Goal: Information Seeking & Learning: Compare options

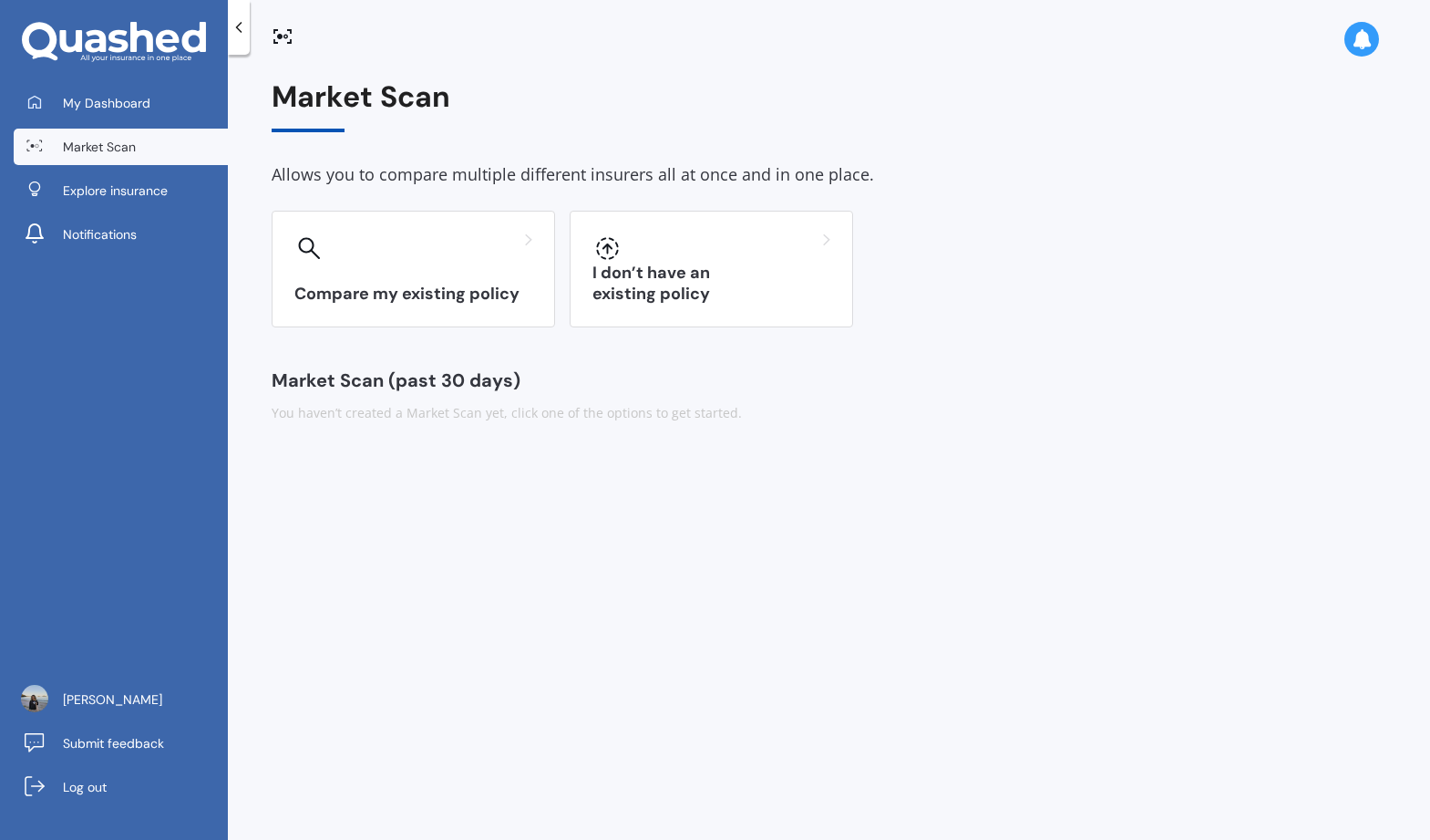
click at [1363, 46] on icon at bounding box center [1362, 39] width 21 height 21
click at [1128, 276] on div "Compare my existing policy I don’t have an existing policy" at bounding box center [828, 269] width 1115 height 116
click at [126, 111] on link "My Dashboard" at bounding box center [120, 103] width 214 height 36
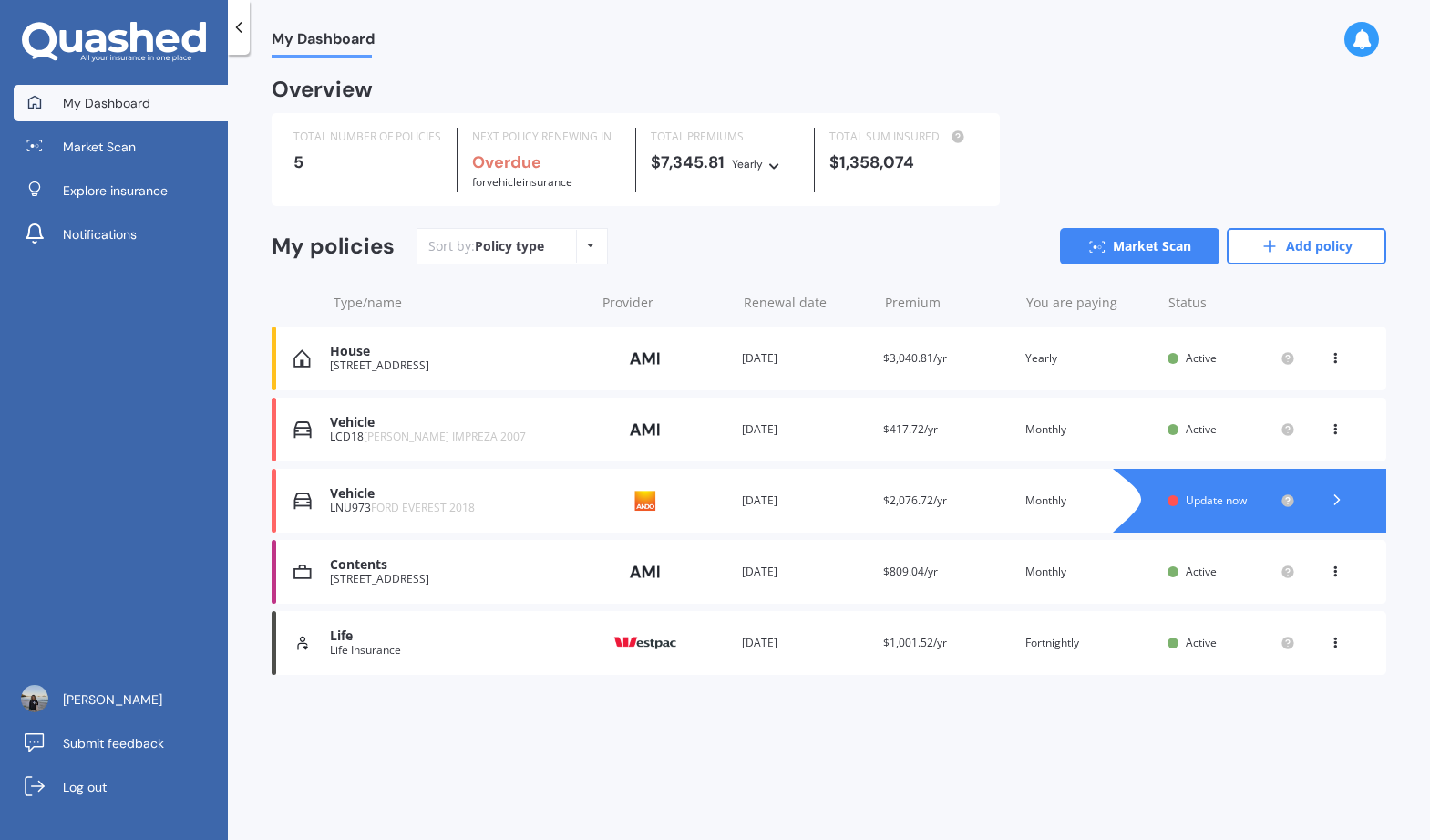
click at [434, 362] on div "[STREET_ADDRESS]" at bounding box center [457, 365] width 255 height 13
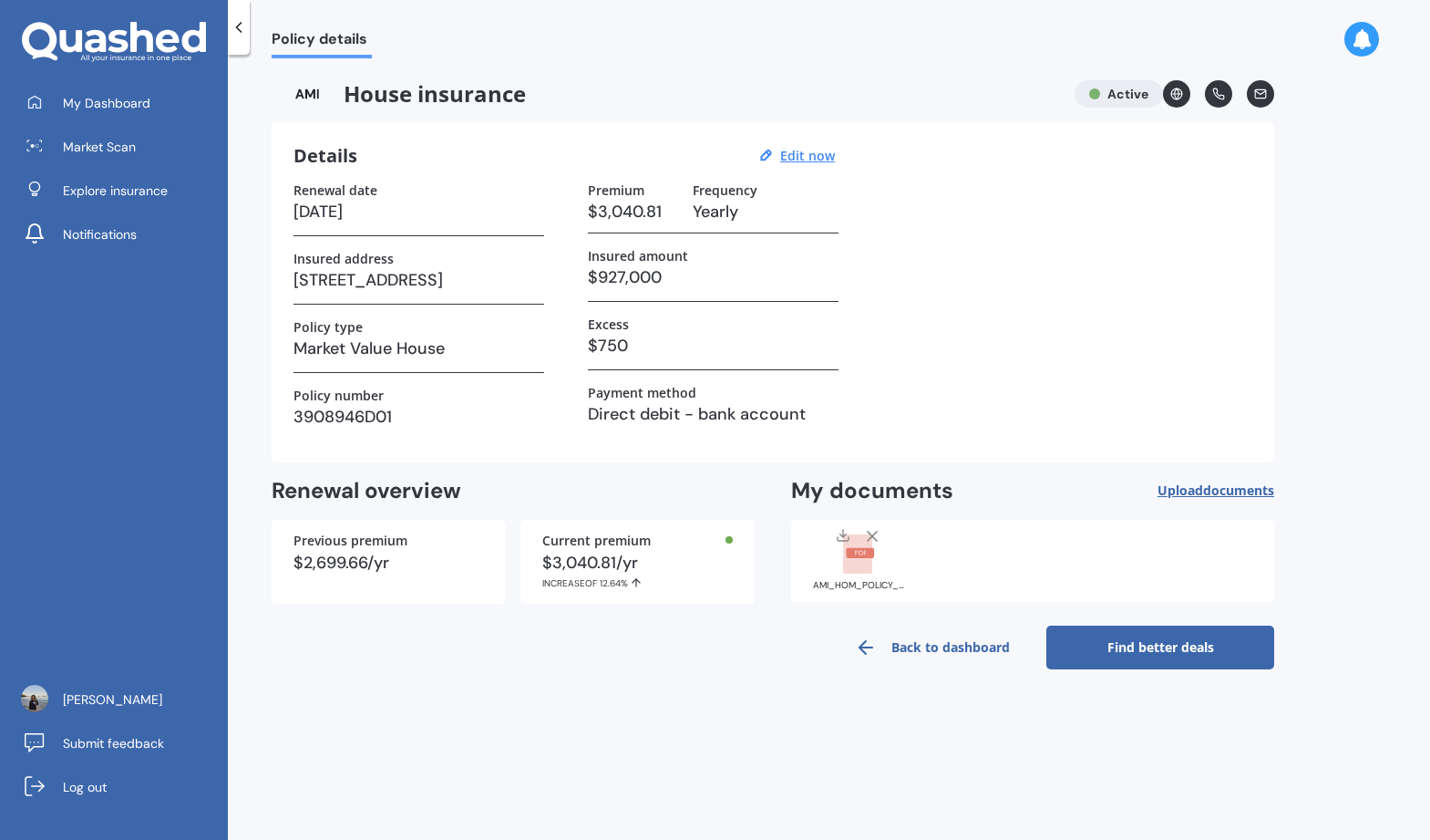
click at [1115, 643] on link "Find better deals" at bounding box center [1159, 647] width 228 height 44
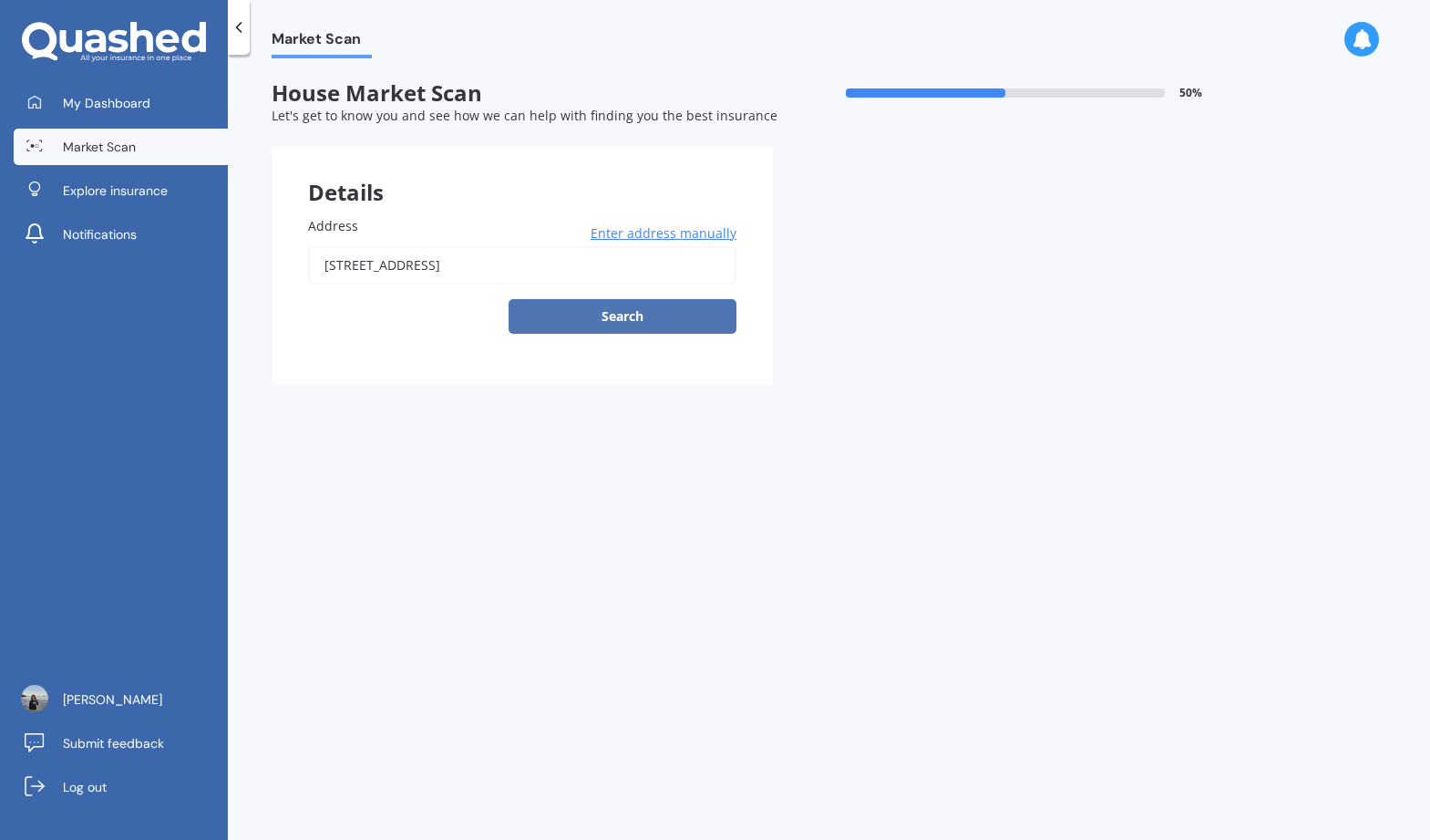
click at [599, 318] on button "Search" at bounding box center [622, 315] width 228 height 34
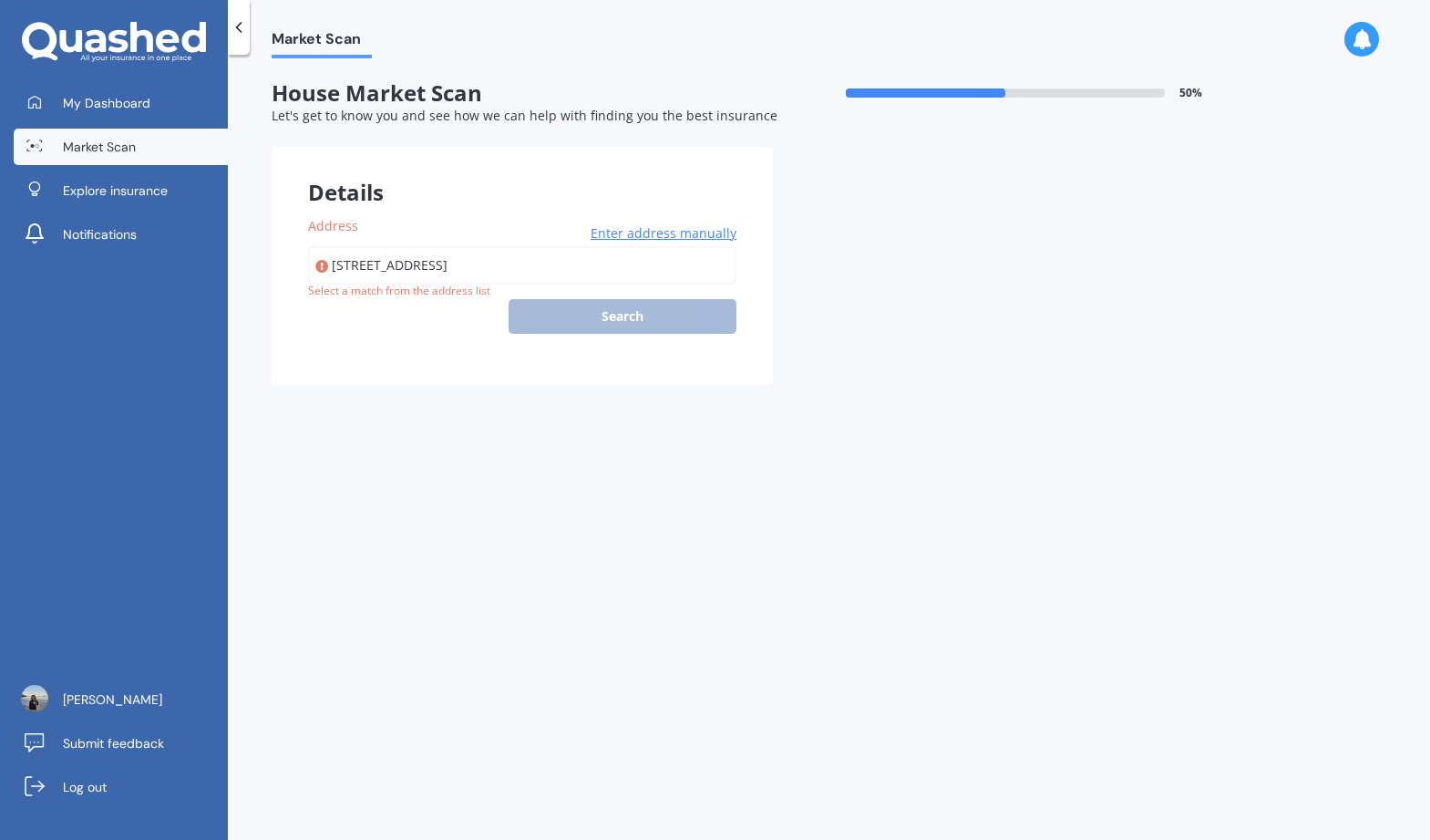
click at [465, 274] on input "[STREET_ADDRESS]" at bounding box center [522, 265] width 429 height 38
type input "[STREET_ADDRESS]"
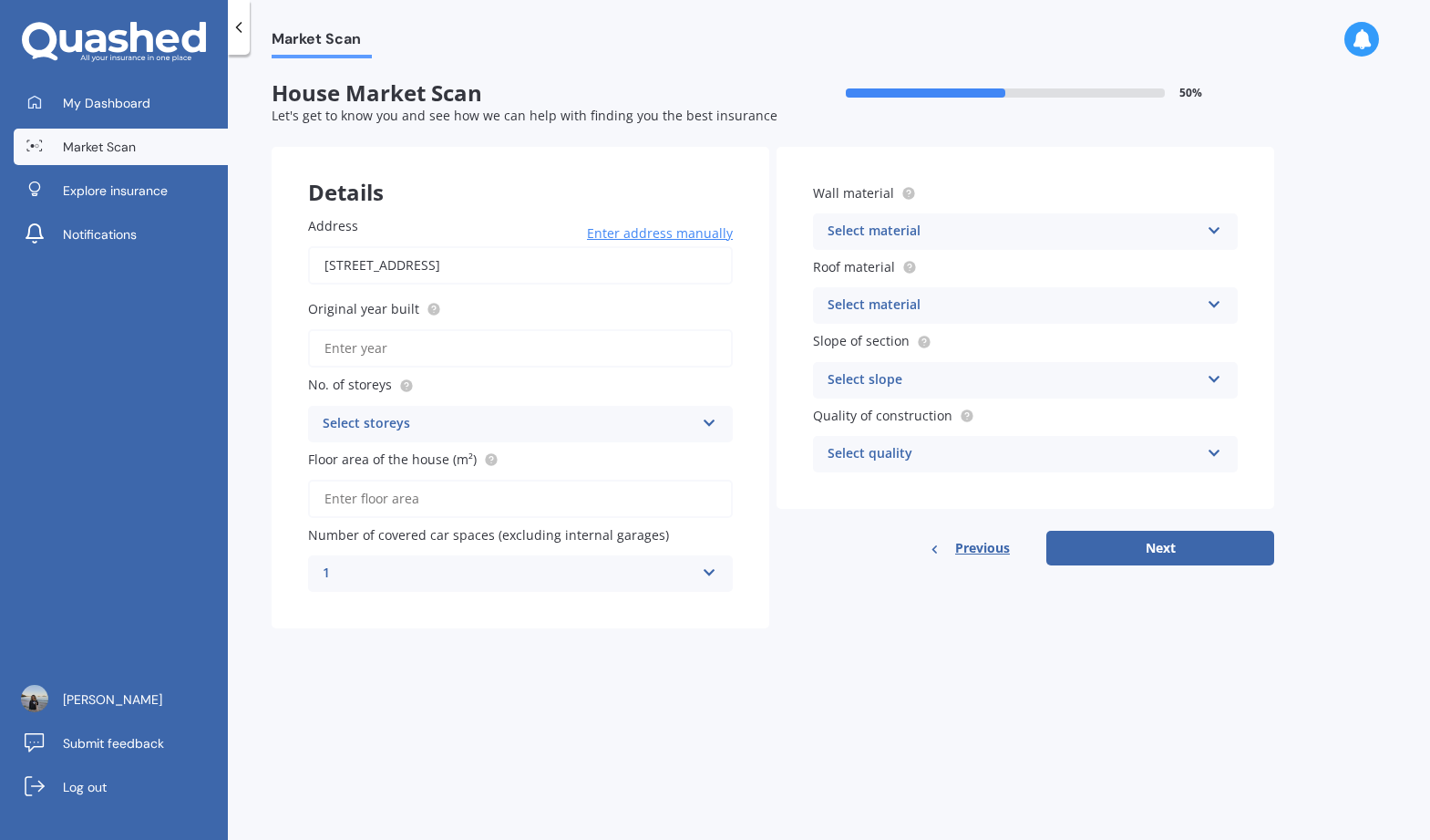
click at [392, 352] on input "Original year built" at bounding box center [520, 348] width 425 height 38
click at [402, 357] on input "Original year built" at bounding box center [520, 348] width 425 height 38
type input "1988"
click at [375, 444] on div "Address [STREET_ADDRESS] Enter address manually Search Original year built 1988…" at bounding box center [521, 403] width 498 height 448
click at [376, 425] on div "Select storeys" at bounding box center [508, 424] width 372 height 21
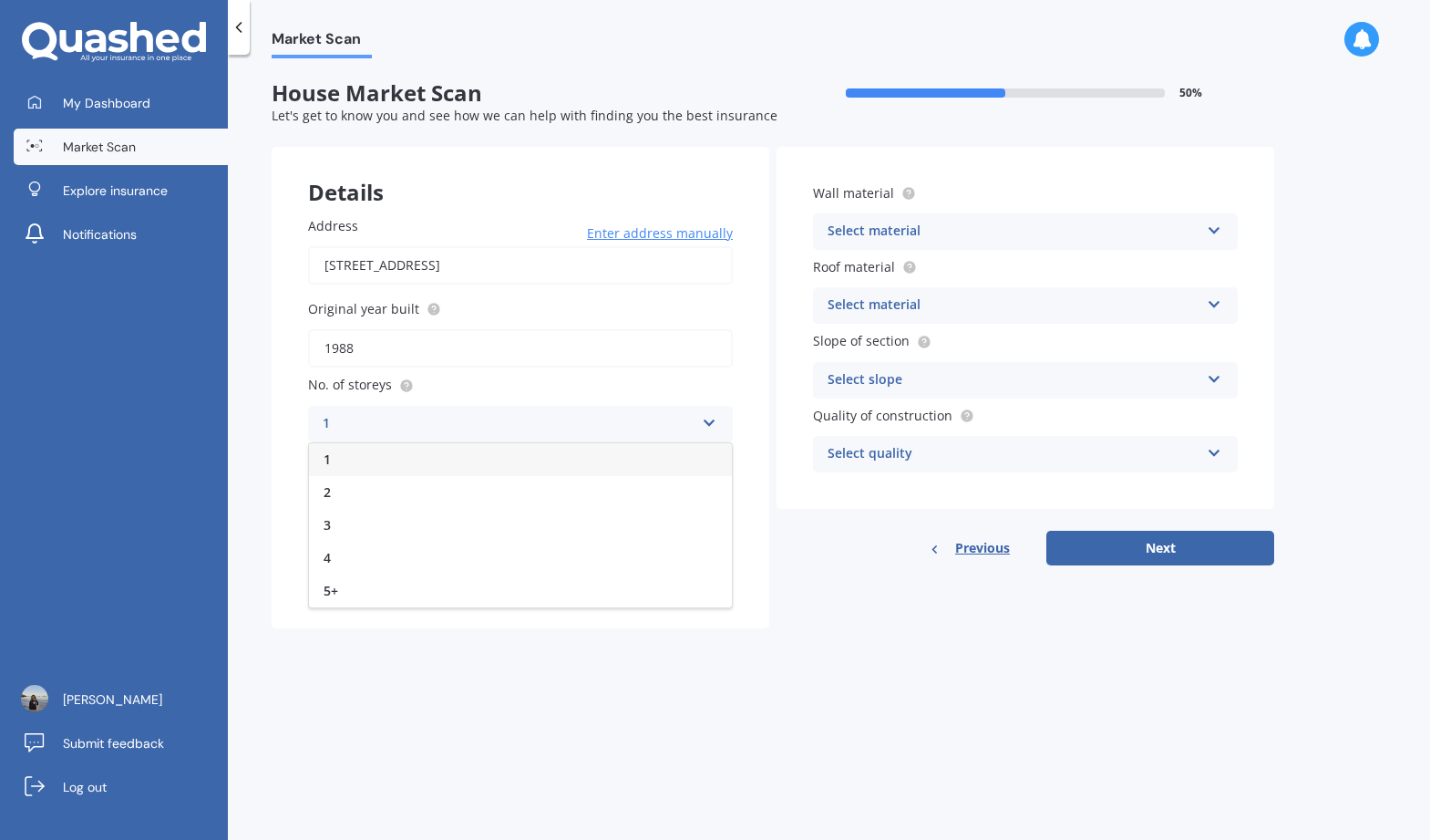
click at [346, 474] on div "1" at bounding box center [520, 460] width 423 height 33
click at [360, 418] on div "1" at bounding box center [508, 424] width 372 height 21
click at [340, 483] on div "2" at bounding box center [520, 492] width 423 height 33
click at [361, 496] on input "Floor area of the house (m²)" at bounding box center [520, 498] width 425 height 38
type input "100"
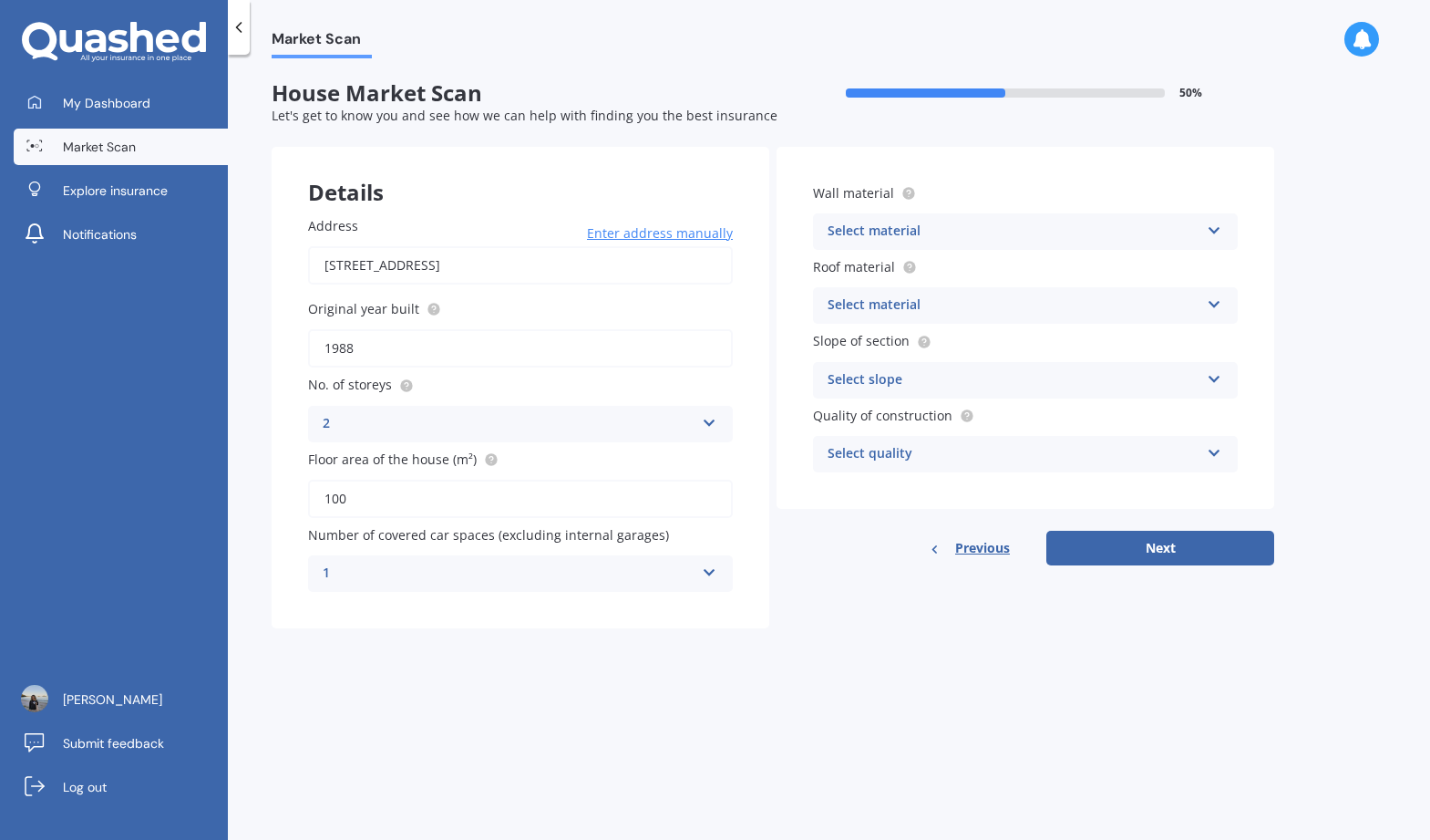
click at [403, 578] on div "1" at bounding box center [508, 573] width 372 height 21
click at [336, 666] on div "2" at bounding box center [520, 675] width 423 height 33
click at [845, 239] on div "Select material" at bounding box center [1013, 231] width 372 height 21
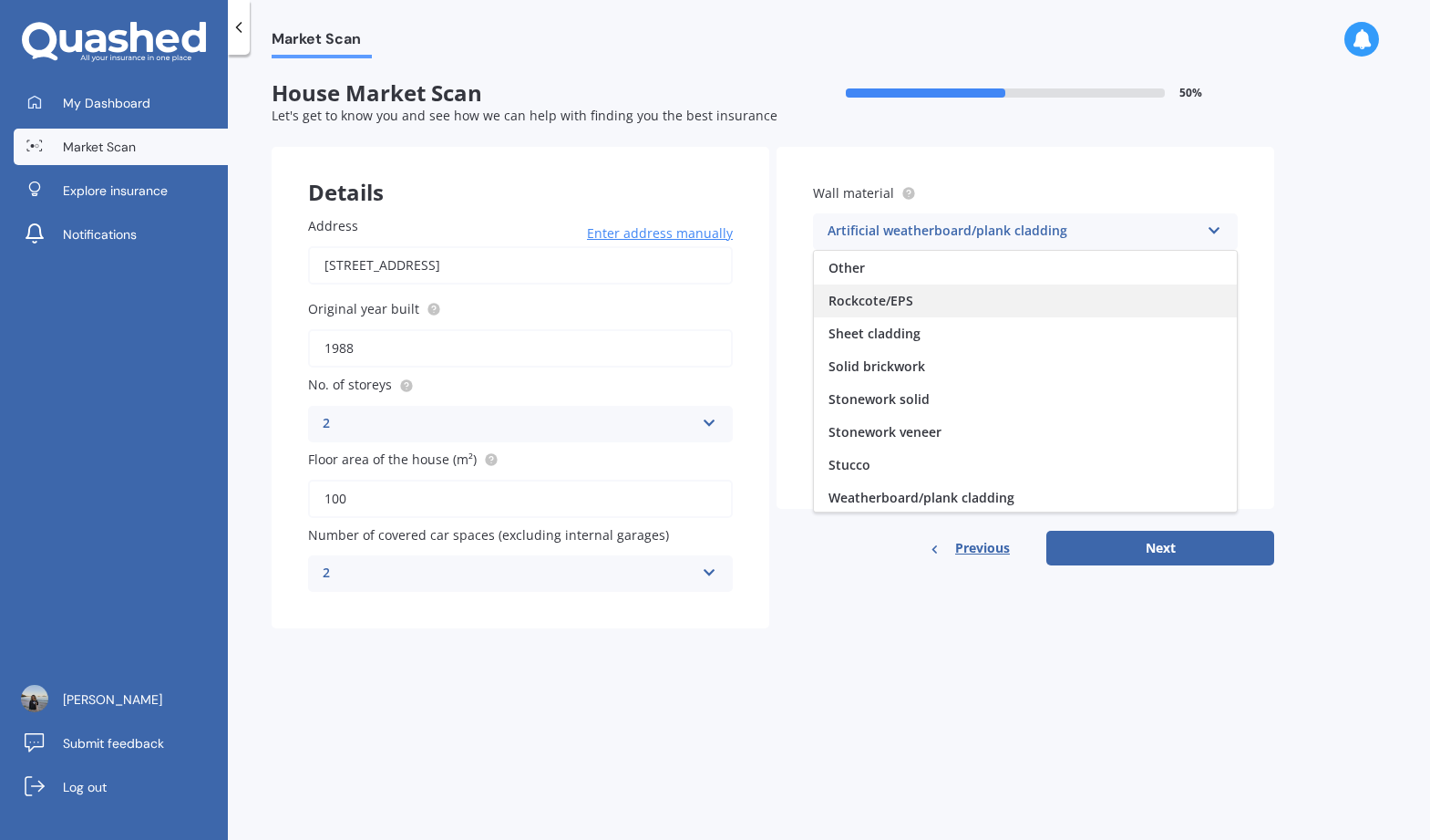
scroll to position [166, 0]
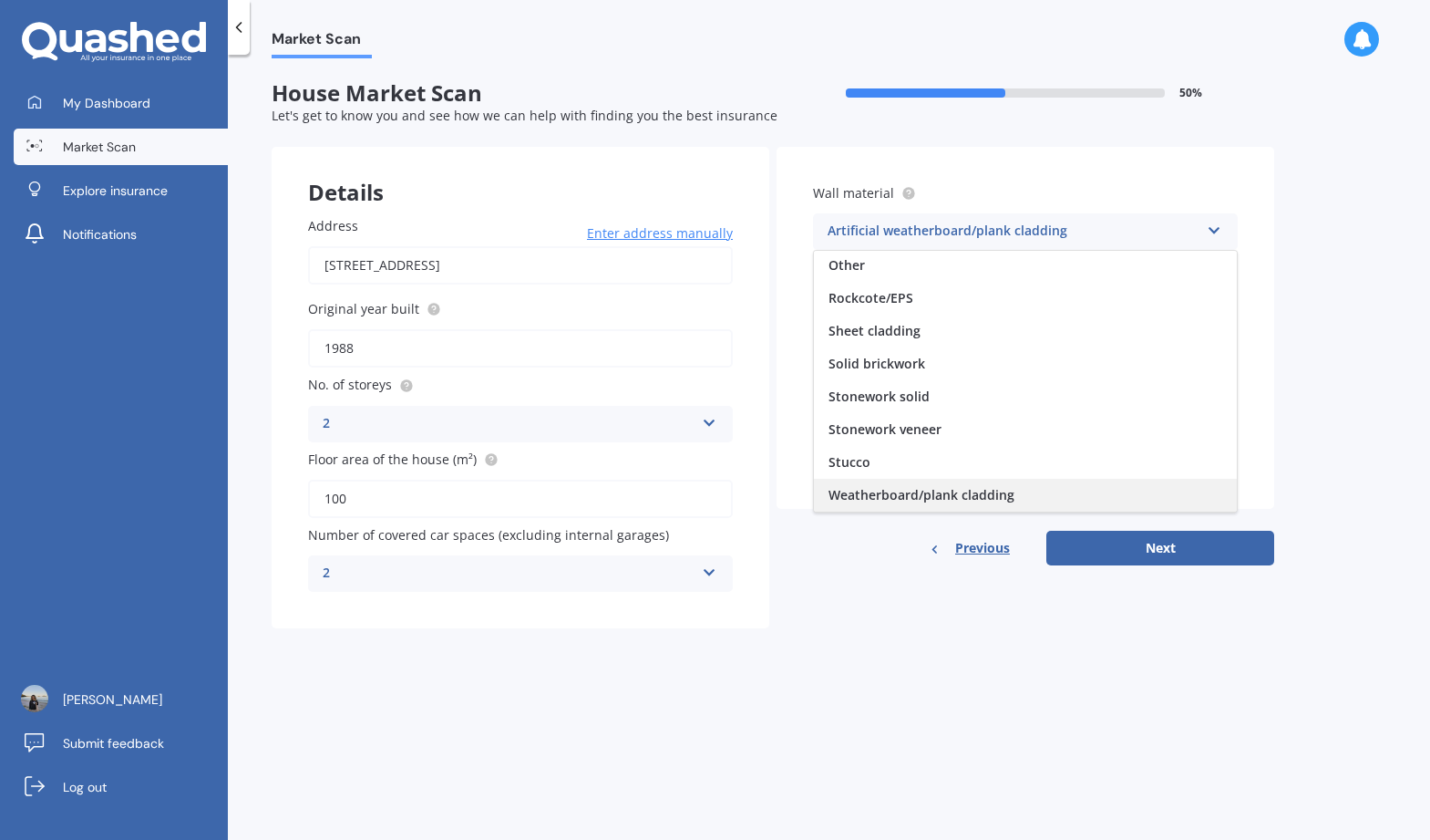
click at [852, 491] on span "Weatherboard/plank cladding" at bounding box center [921, 494] width 186 height 18
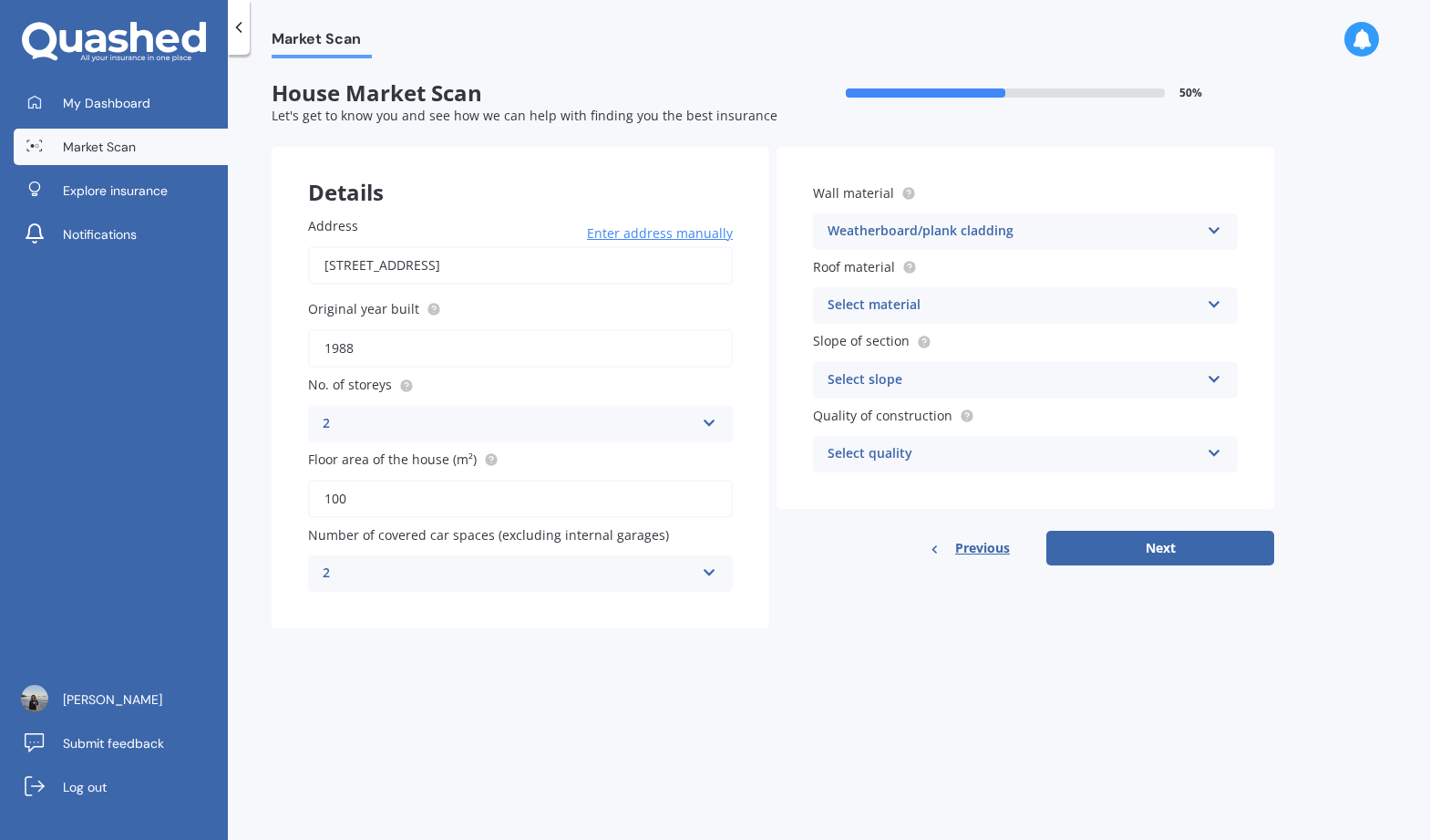
click at [871, 305] on div "Select material" at bounding box center [1013, 305] width 372 height 21
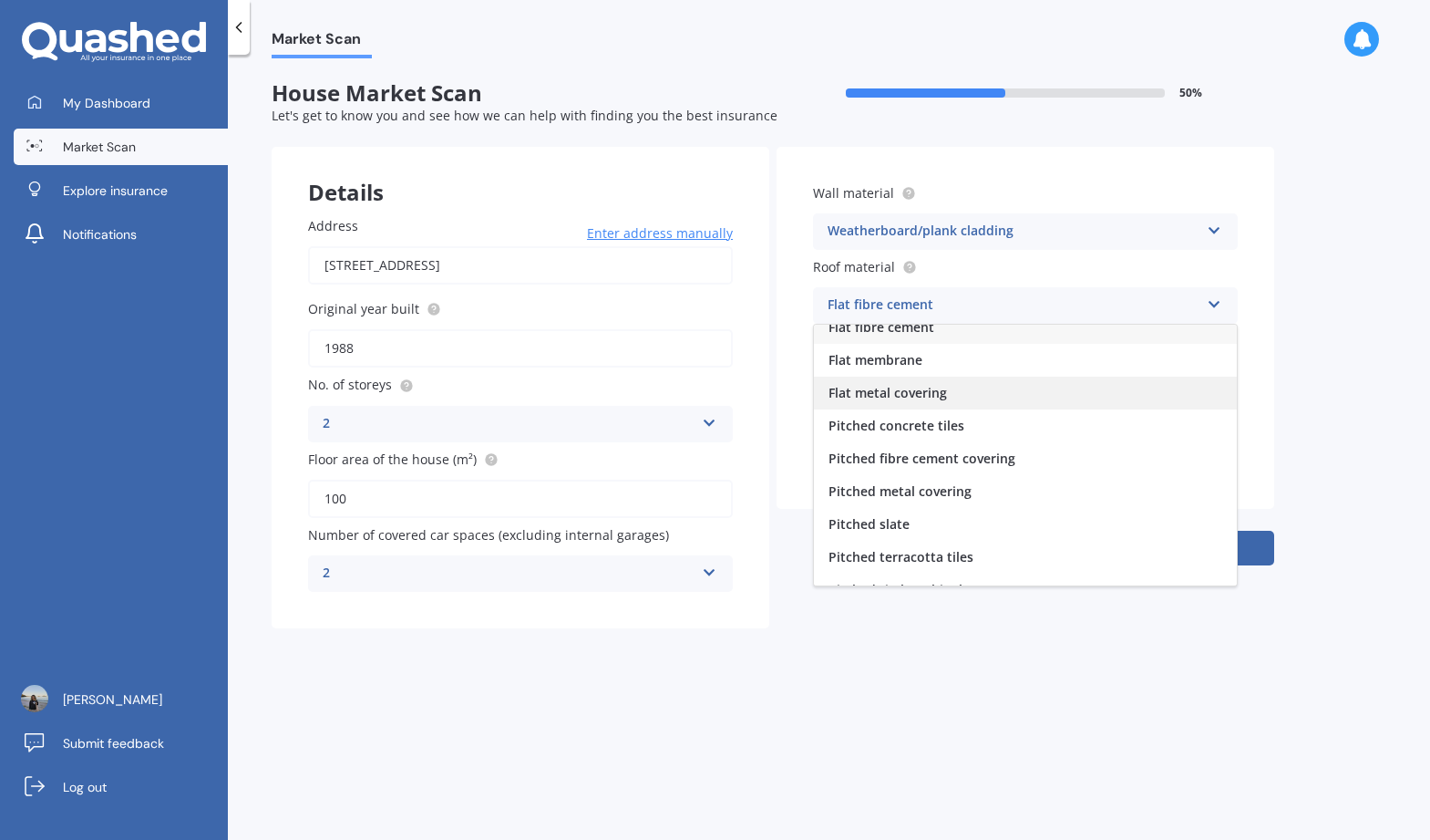
scroll to position [67, 0]
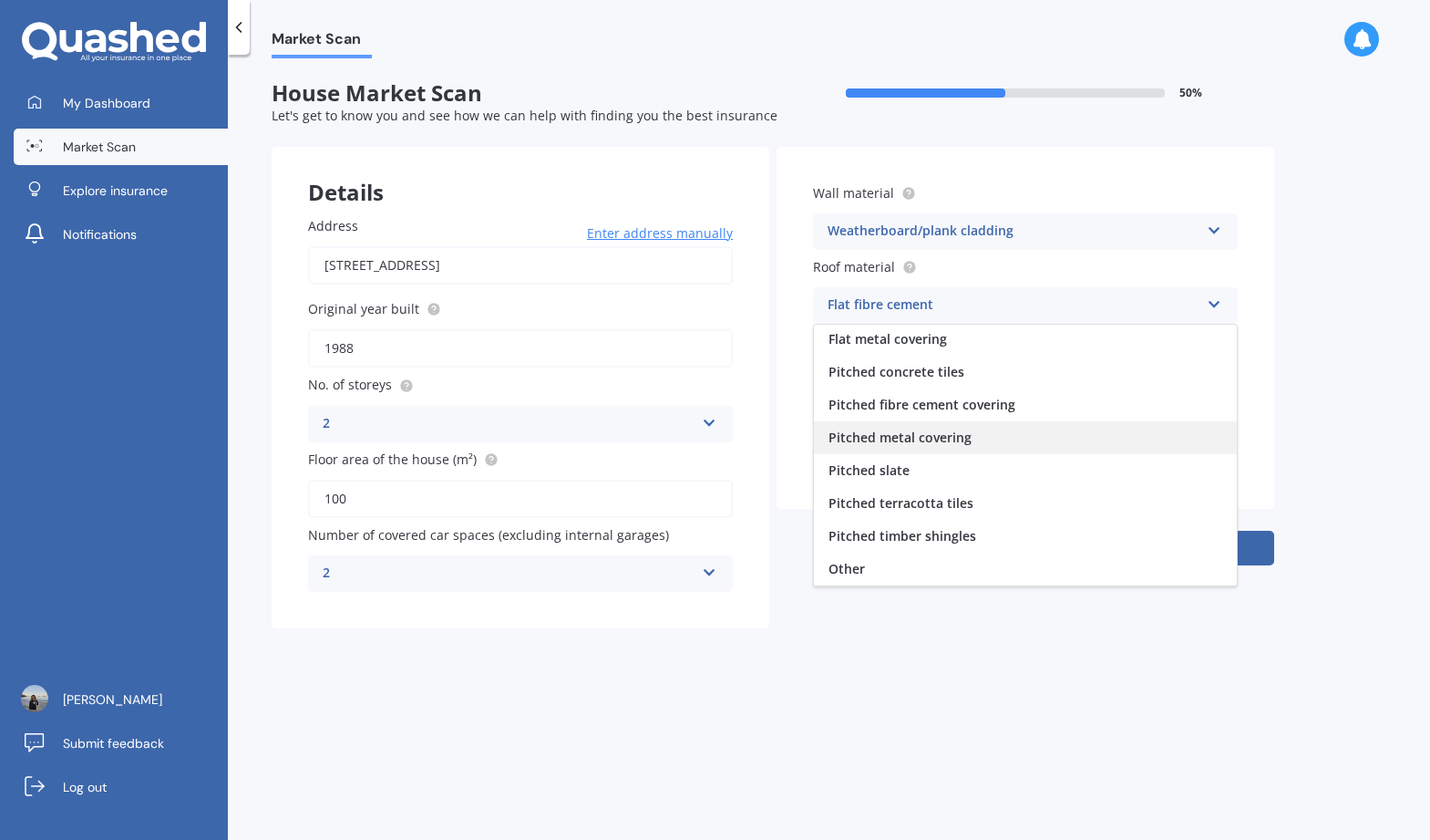
click at [859, 442] on span "Pitched metal covering" at bounding box center [900, 438] width 144 height 18
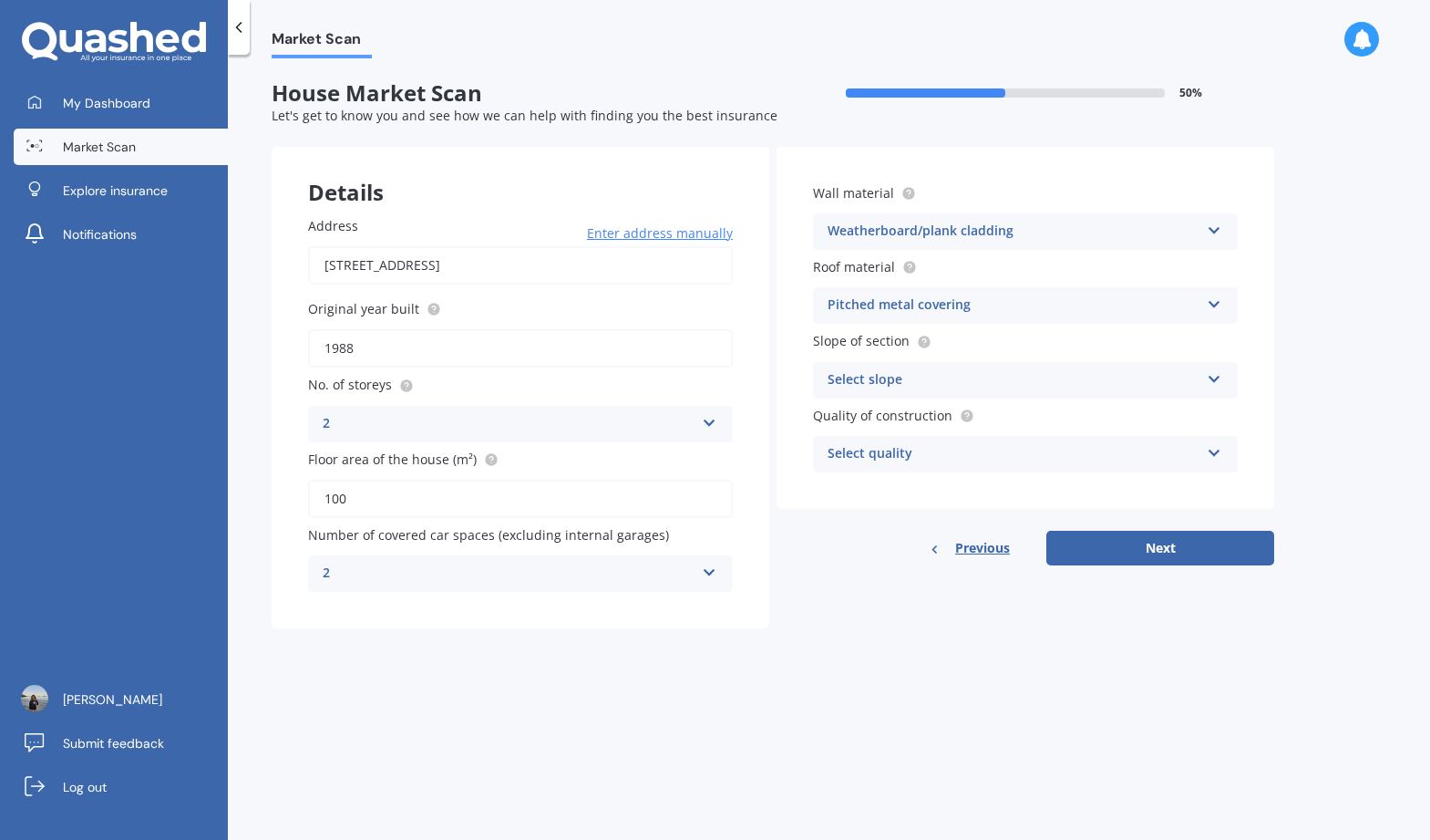
click at [859, 384] on div "Select slope" at bounding box center [1013, 380] width 372 height 21
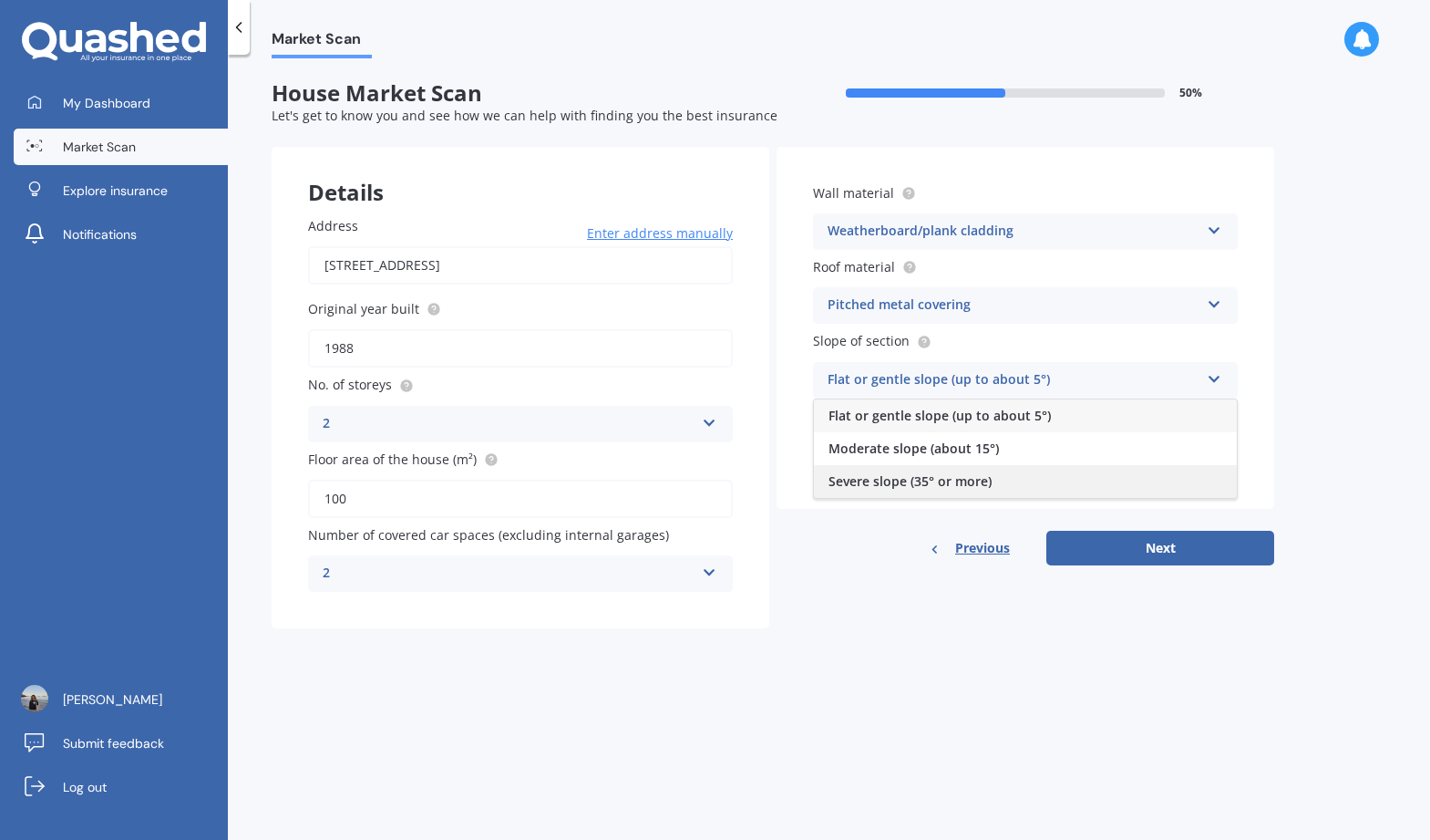
click at [853, 473] on span "Severe slope (35° or more)" at bounding box center [909, 481] width 163 height 18
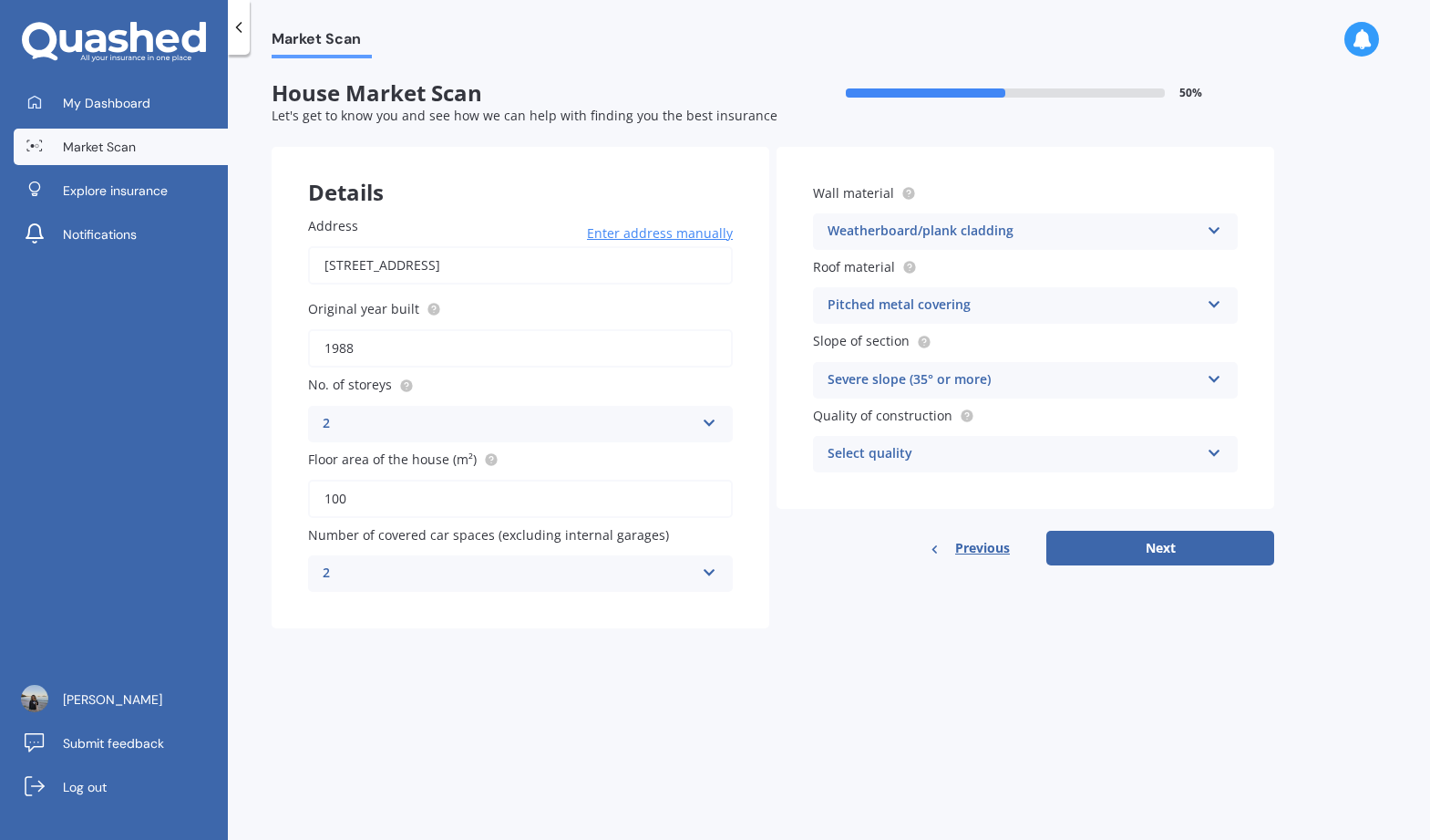
click at [893, 375] on div "Severe slope (35° or more)" at bounding box center [1013, 380] width 372 height 21
click at [865, 456] on div "Select quality" at bounding box center [1013, 454] width 372 height 21
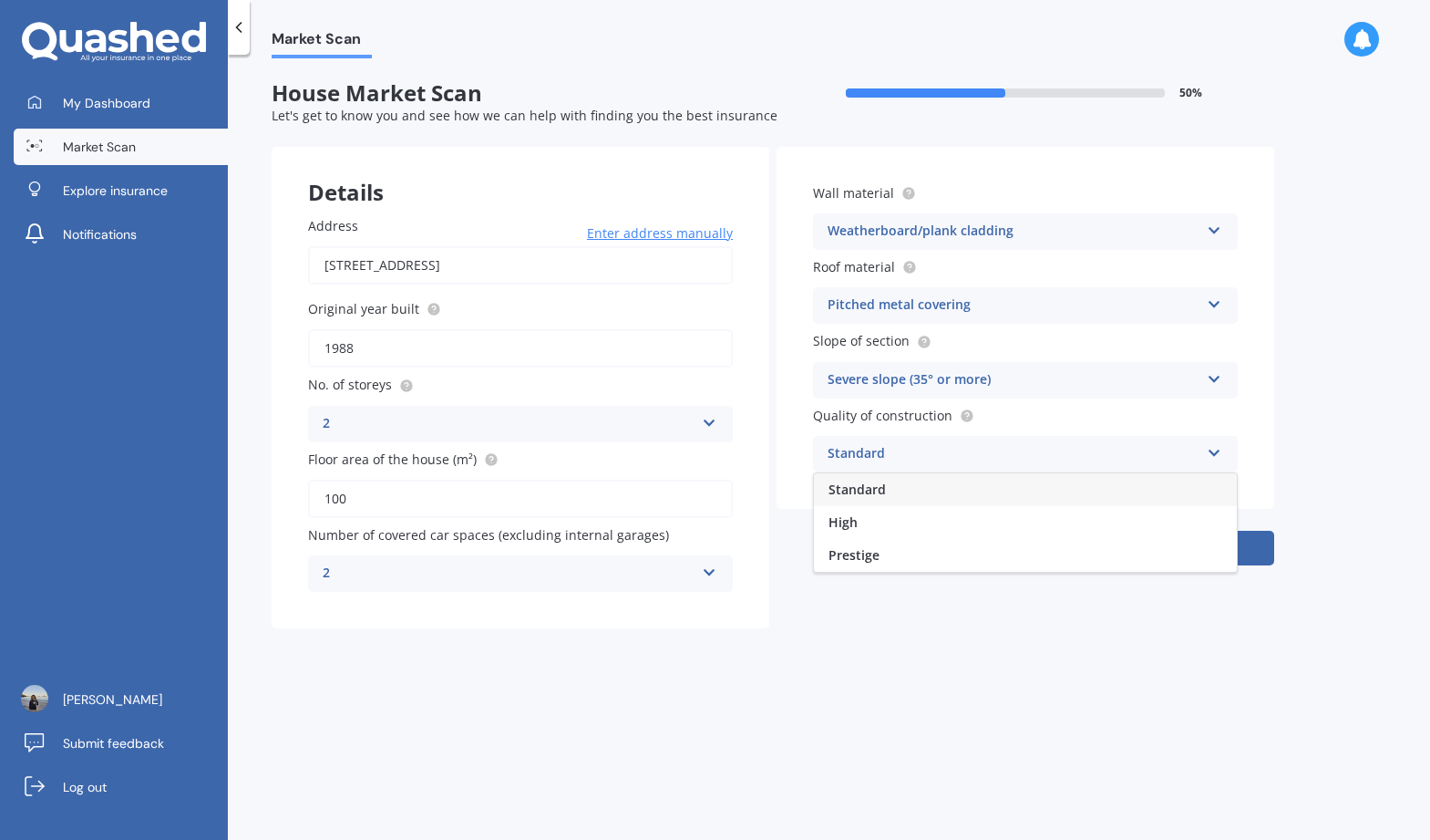
click at [845, 496] on span "Standard" at bounding box center [857, 489] width 58 height 18
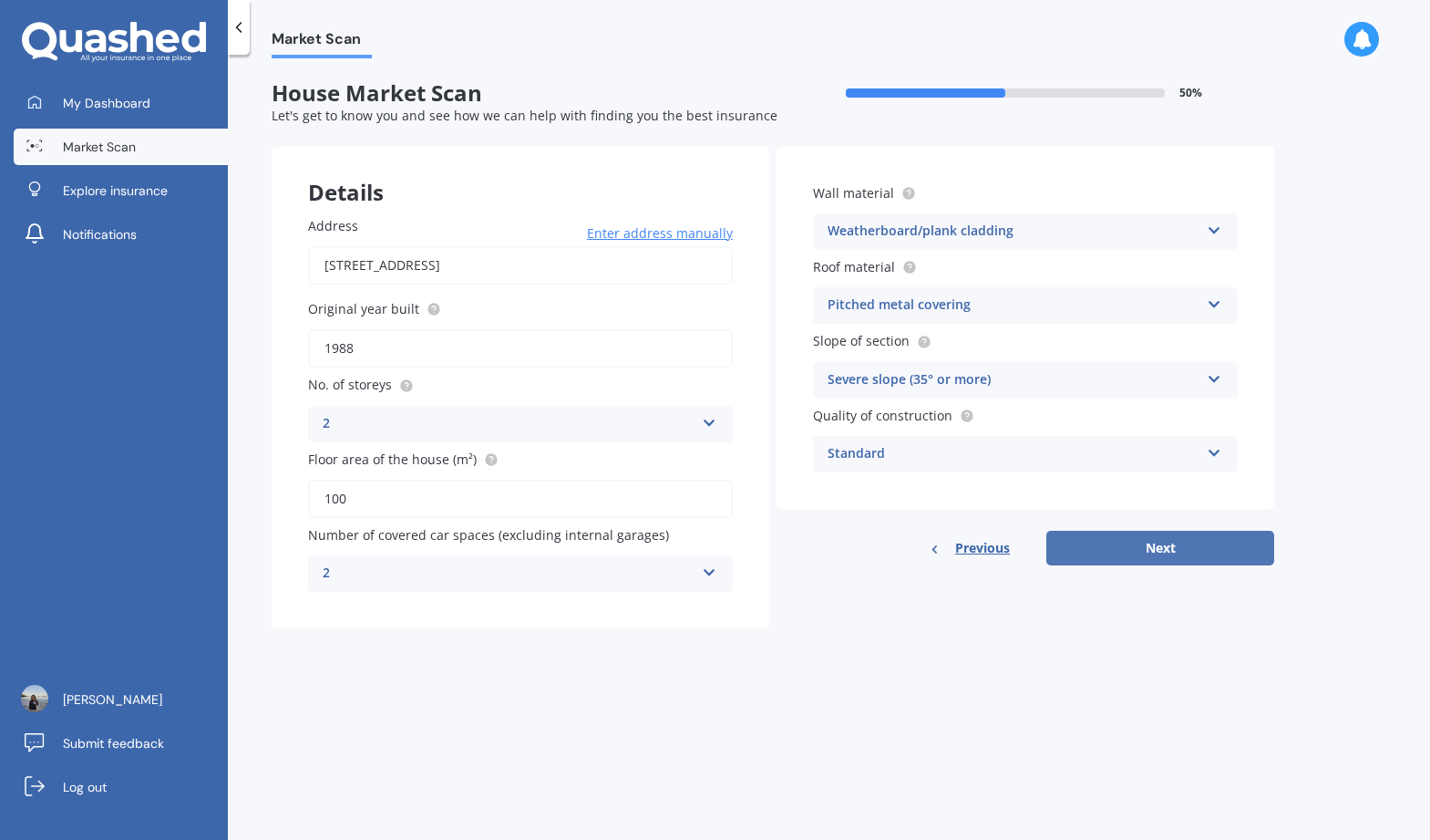
click at [1174, 538] on button "Next" at bounding box center [1159, 547] width 228 height 34
select select "25"
select select "09"
select select "1971"
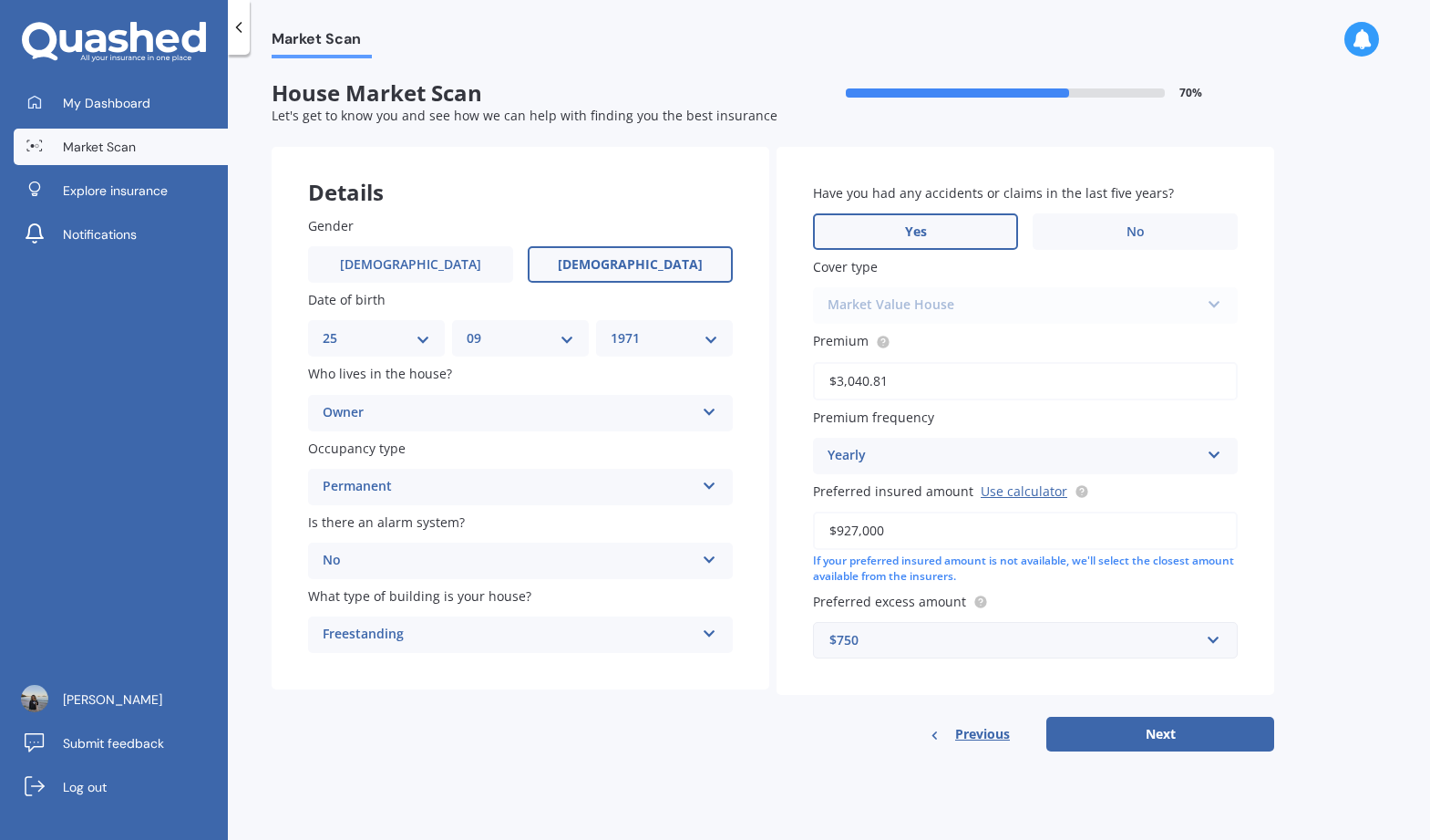
click at [884, 221] on label "Yes" at bounding box center [916, 231] width 205 height 36
click at [0, 0] on input "Yes" at bounding box center [0, 0] width 0 height 0
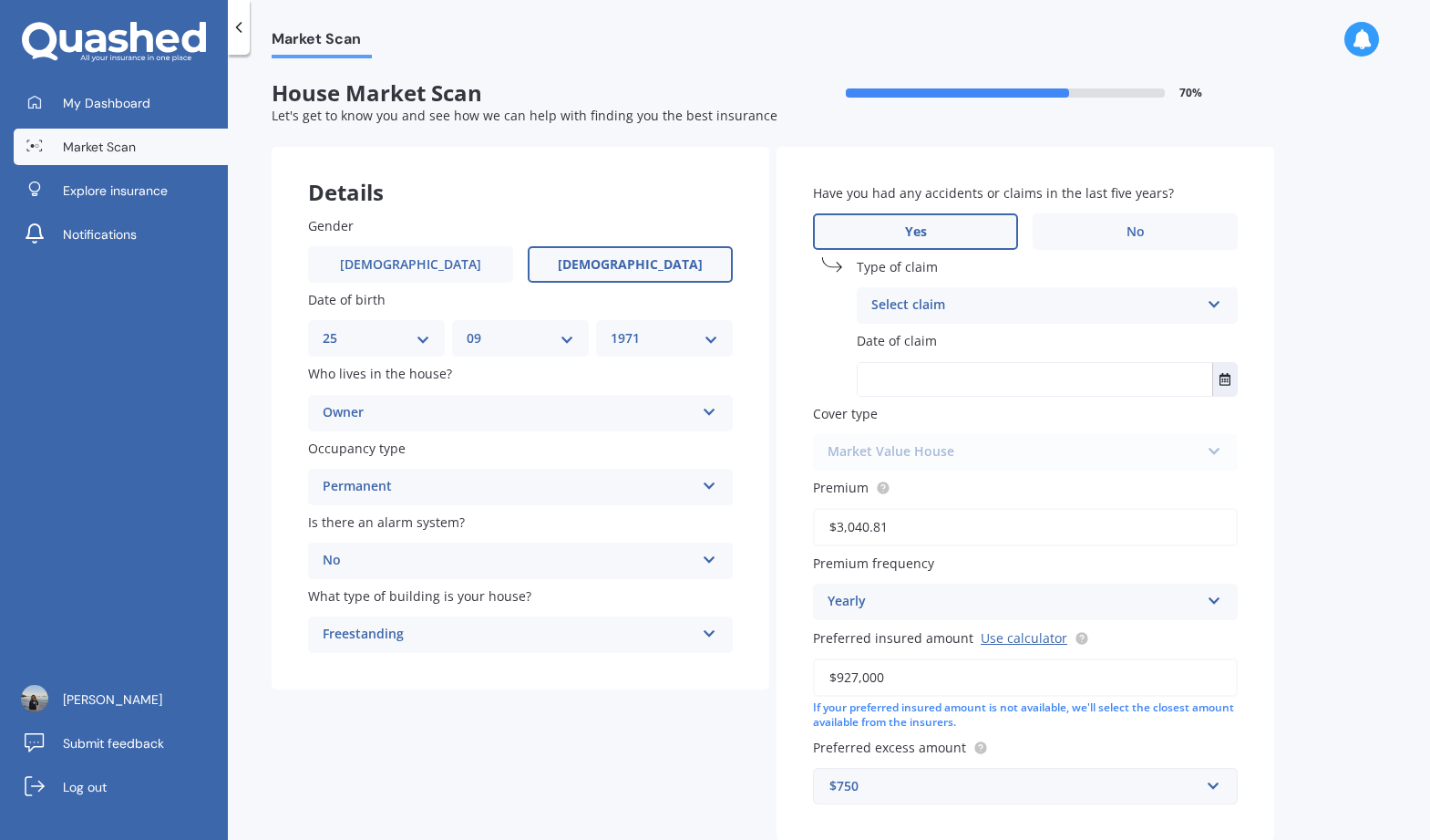
click at [917, 306] on div "Select claim" at bounding box center [1035, 305] width 328 height 21
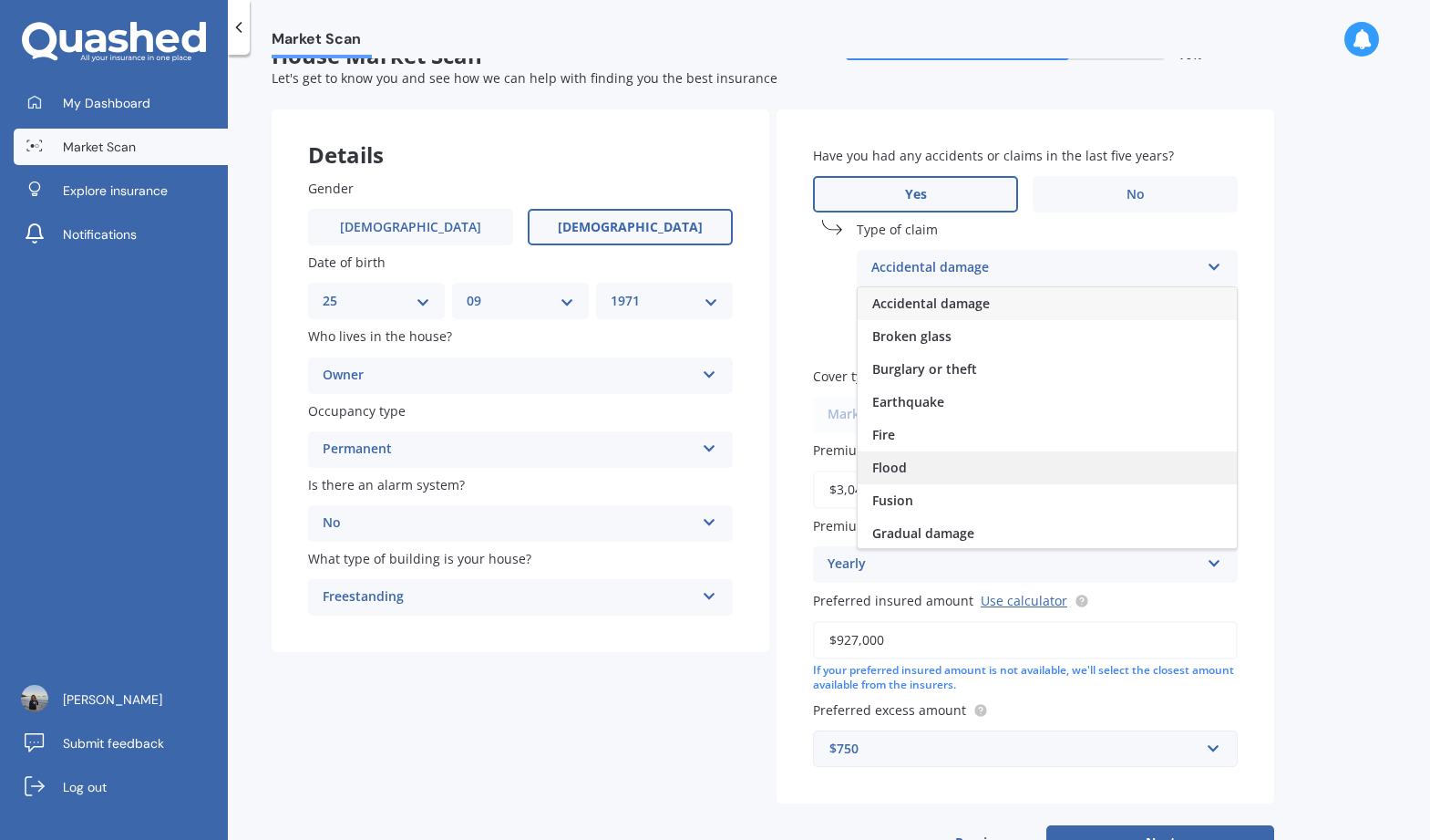
scroll to position [0, 0]
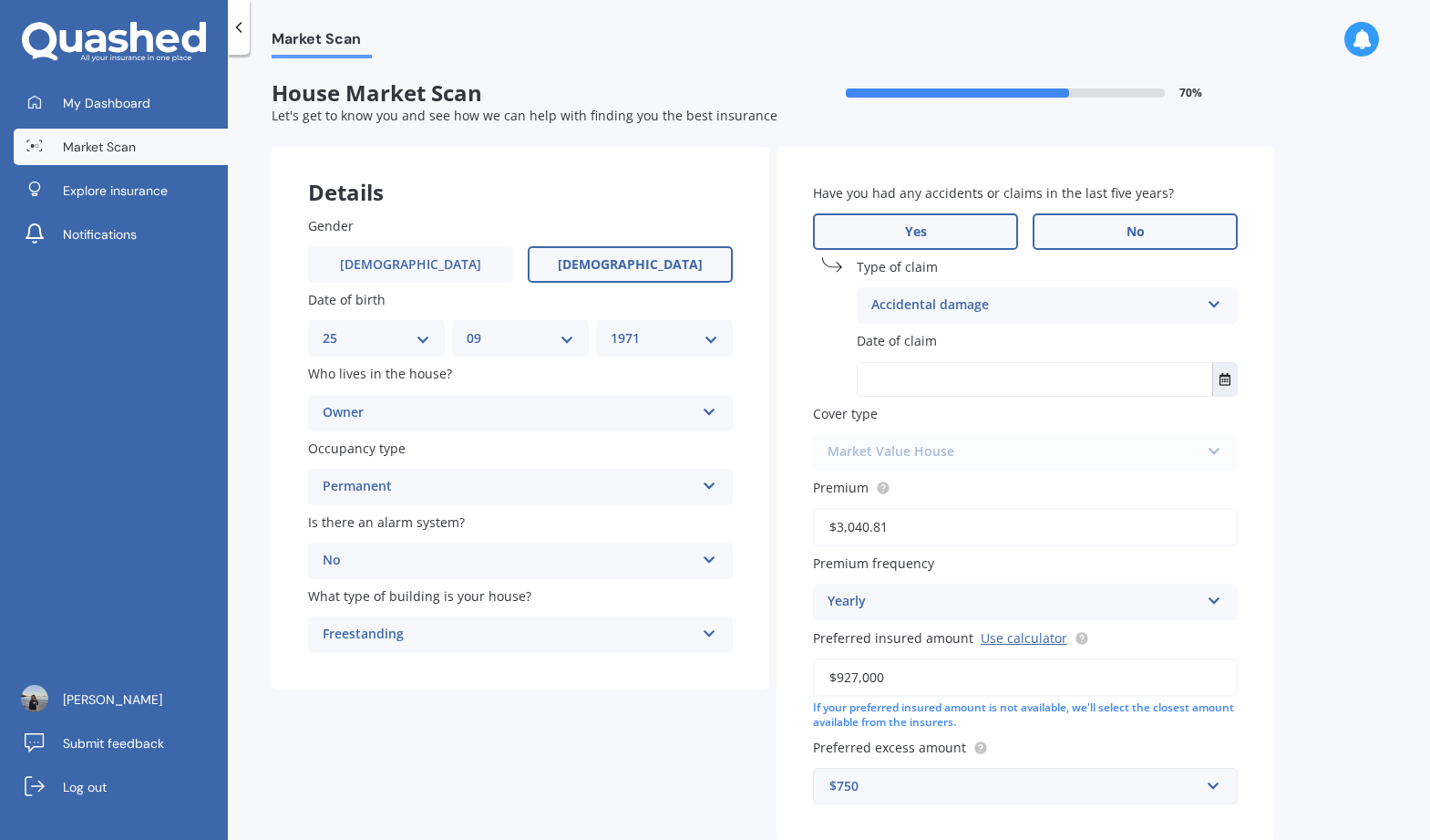
click at [1123, 233] on label "No" at bounding box center [1135, 231] width 205 height 36
click at [0, 0] on input "No" at bounding box center [0, 0] width 0 height 0
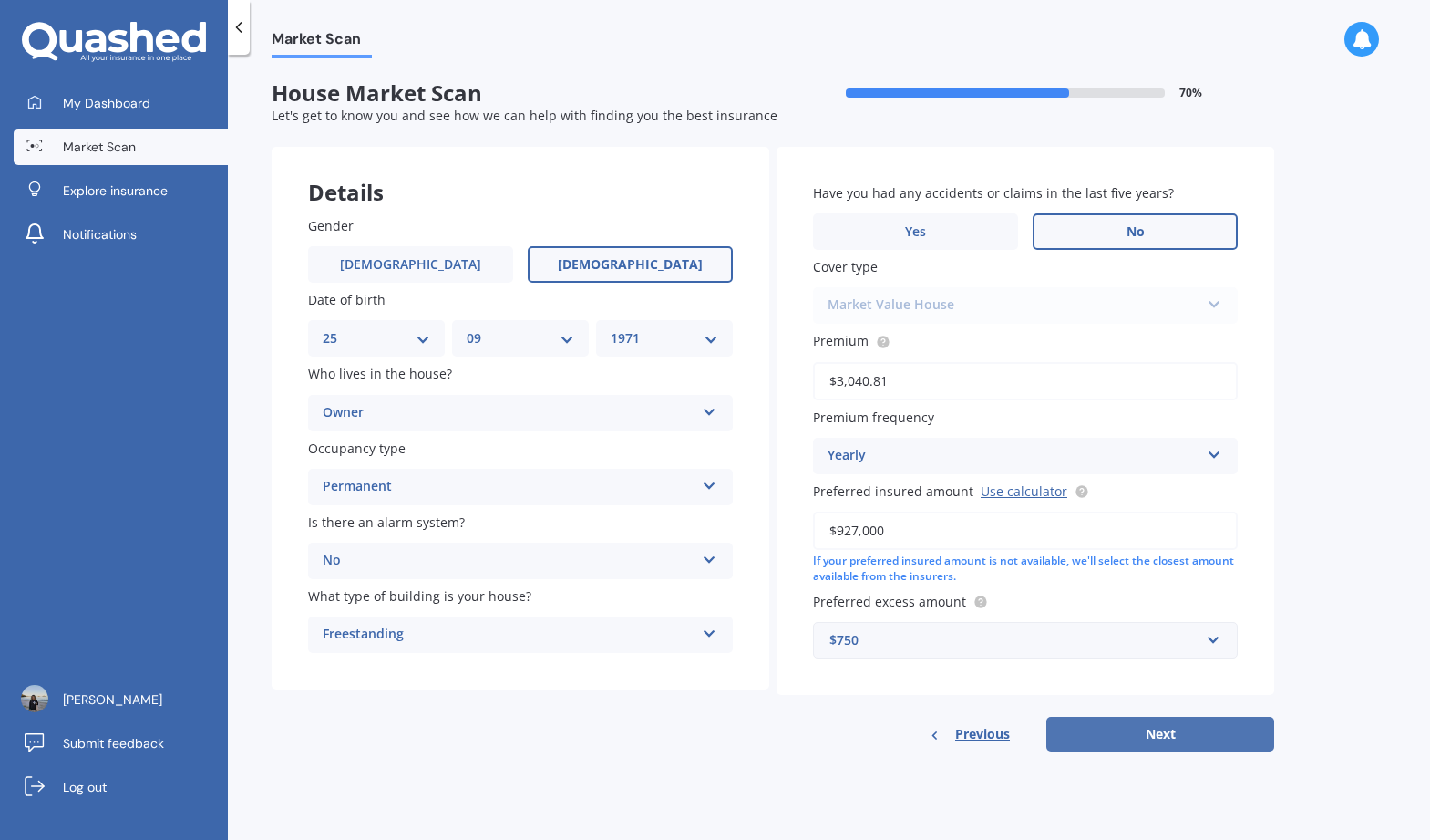
click at [1115, 736] on button "Next" at bounding box center [1159, 734] width 228 height 34
select select "25"
select select "09"
select select "1971"
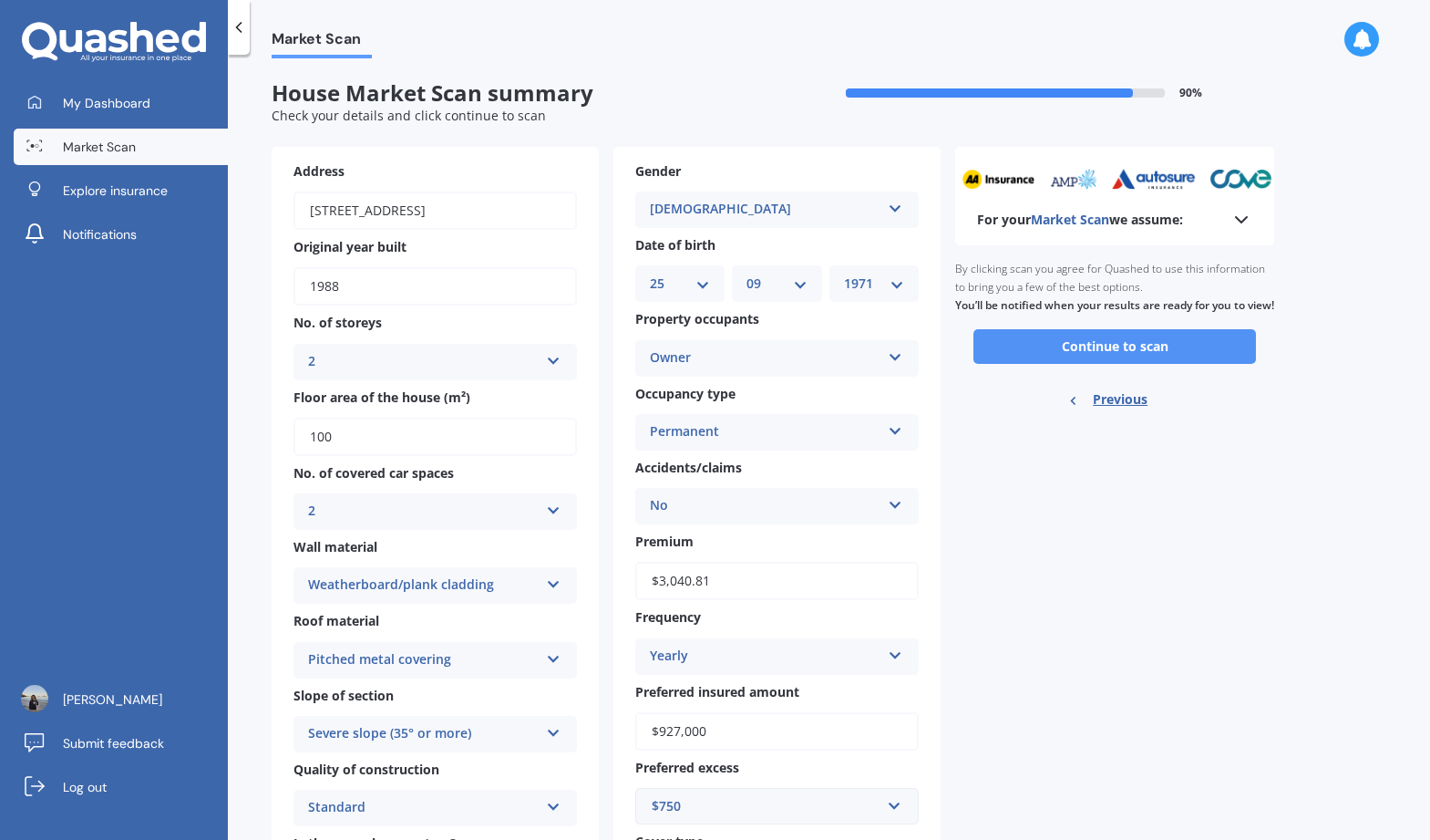
click at [1083, 363] on button "Continue to scan" at bounding box center [1115, 346] width 282 height 34
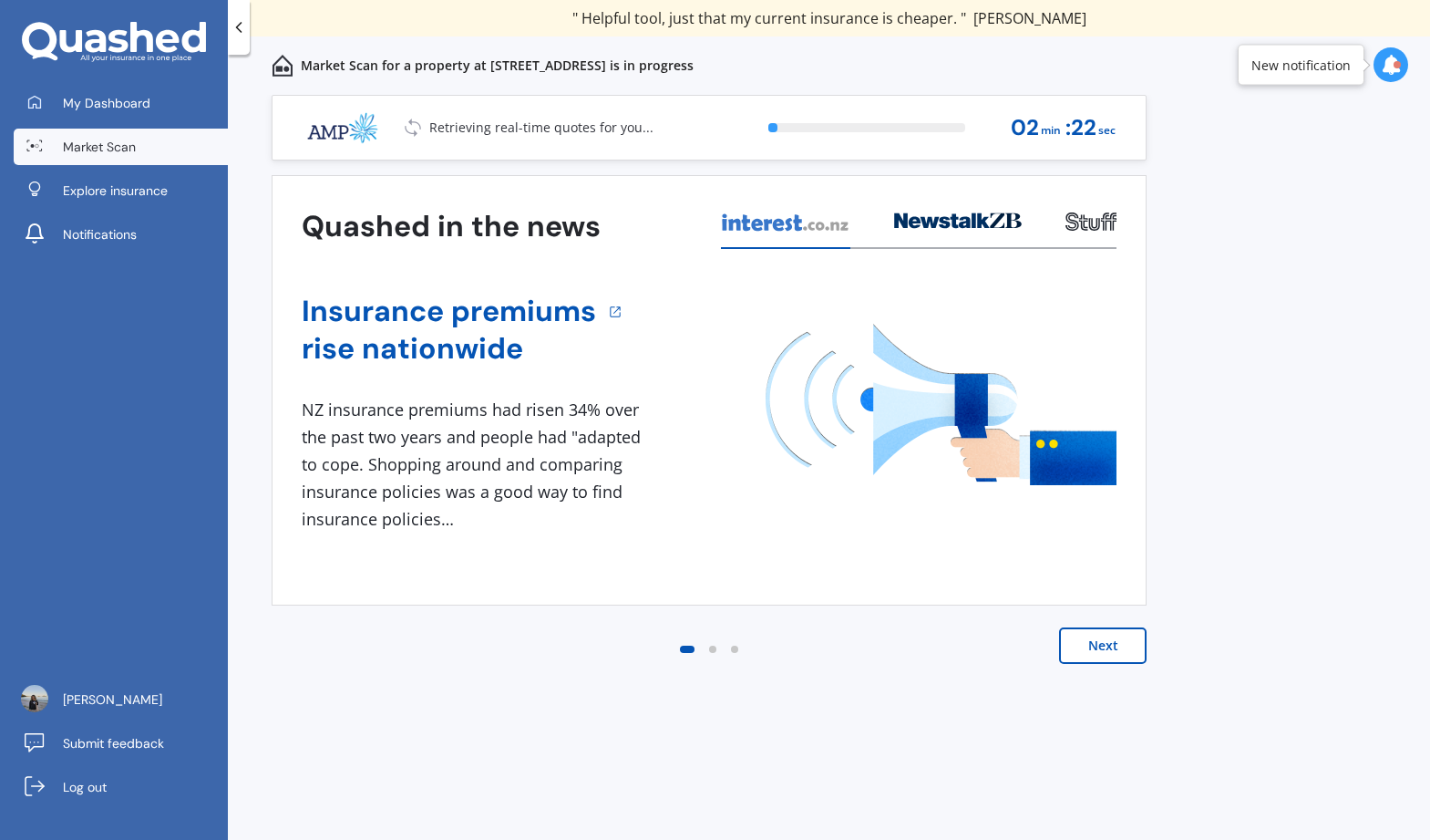
click at [1104, 643] on button "Next" at bounding box center [1104, 645] width 88 height 36
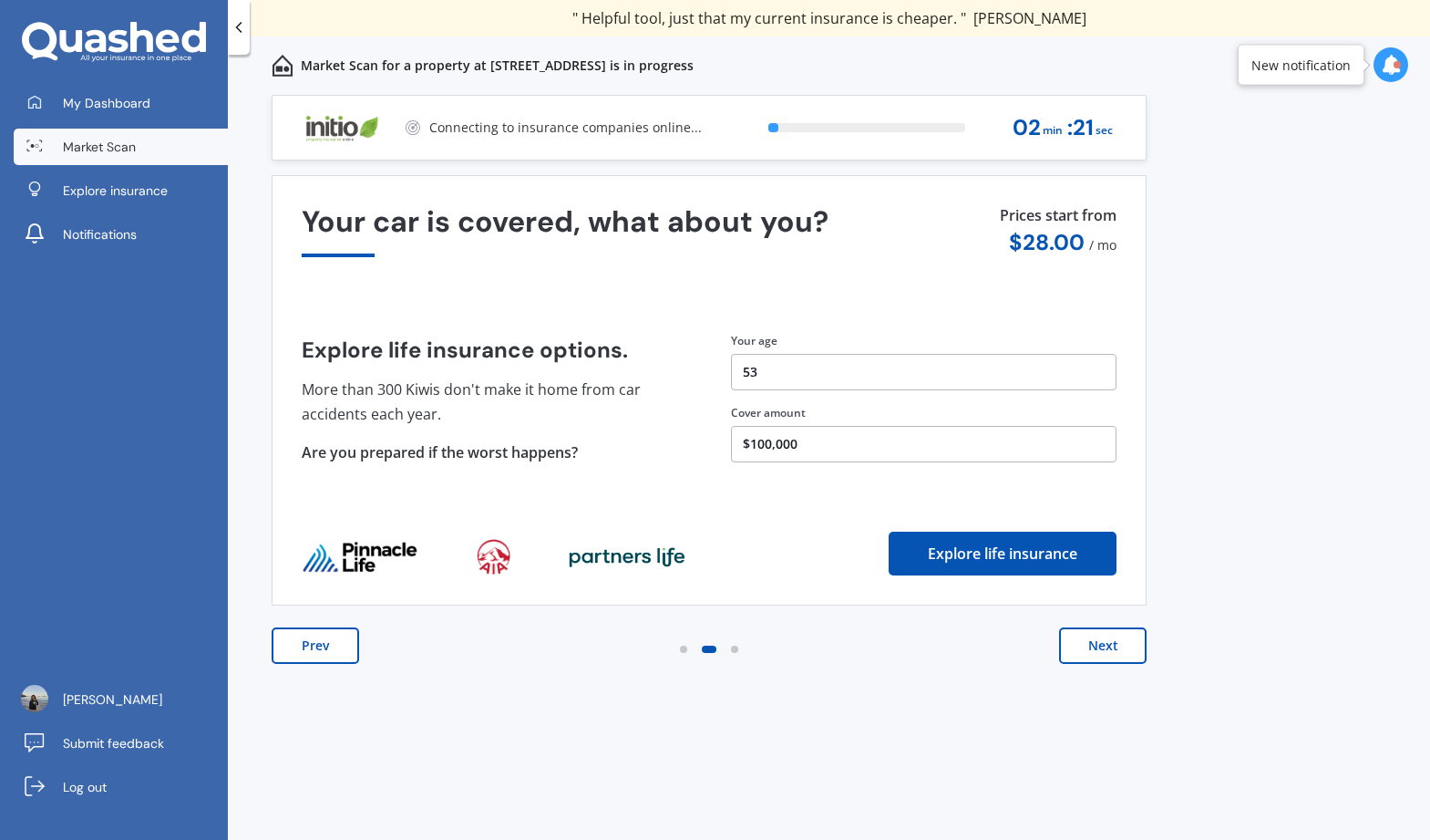
click at [1104, 643] on button "Next" at bounding box center [1104, 645] width 88 height 36
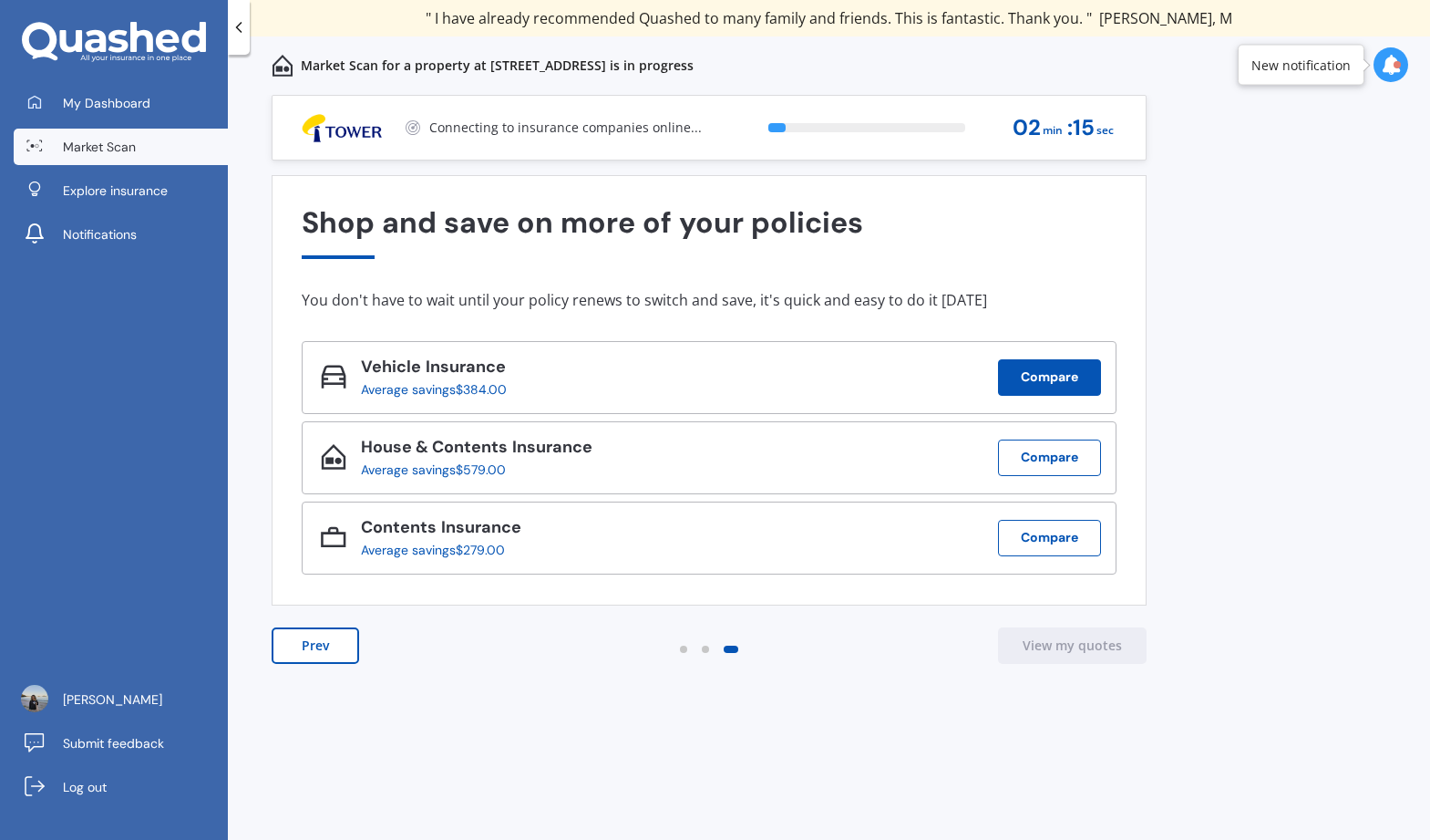
click at [1029, 381] on button "Compare" at bounding box center [1049, 377] width 103 height 36
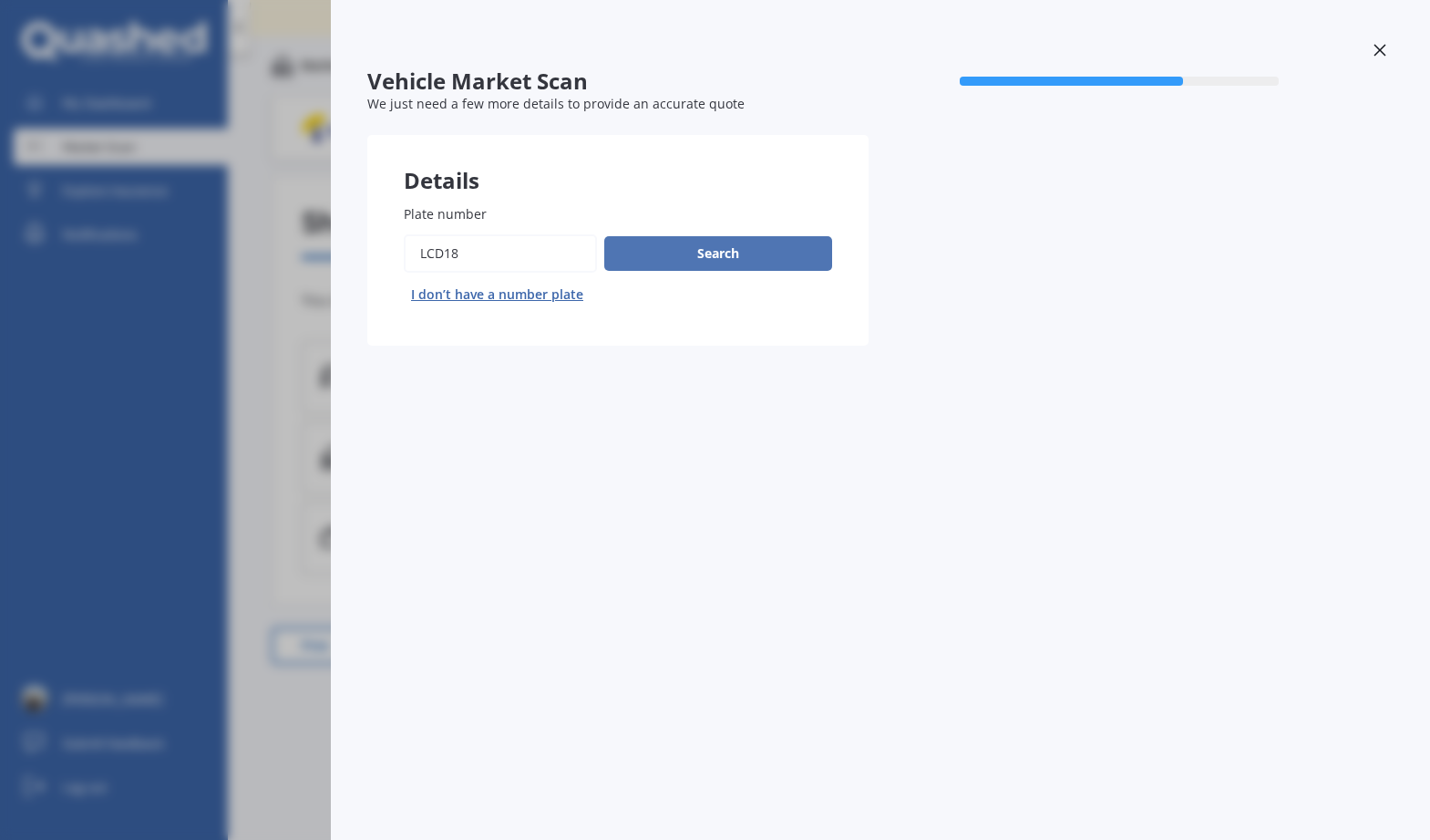
click at [762, 258] on button "Search" at bounding box center [718, 253] width 228 height 34
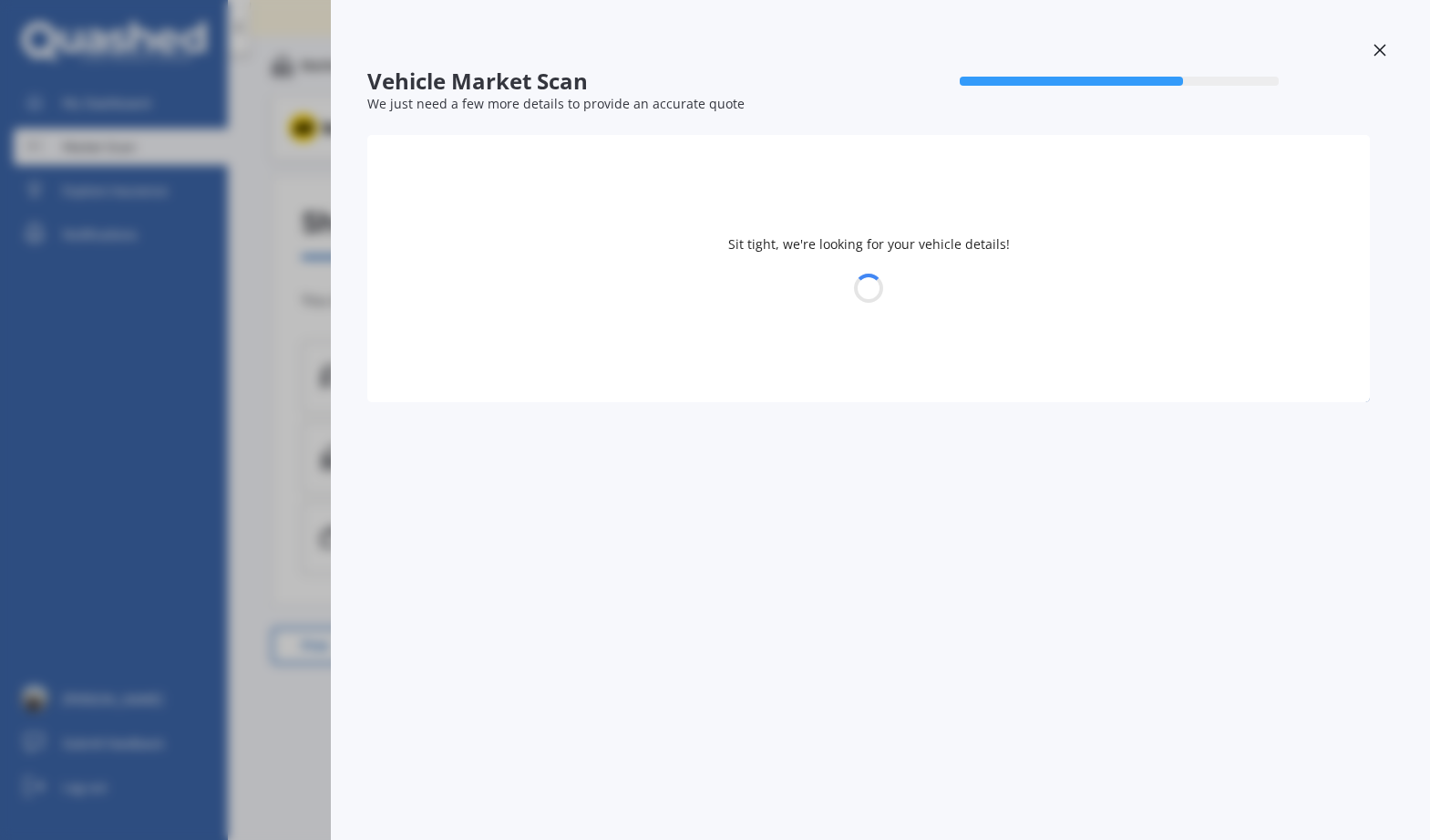
select select "SUBARU"
select select "IMPREZA"
select select "25"
select select "09"
select select "1971"
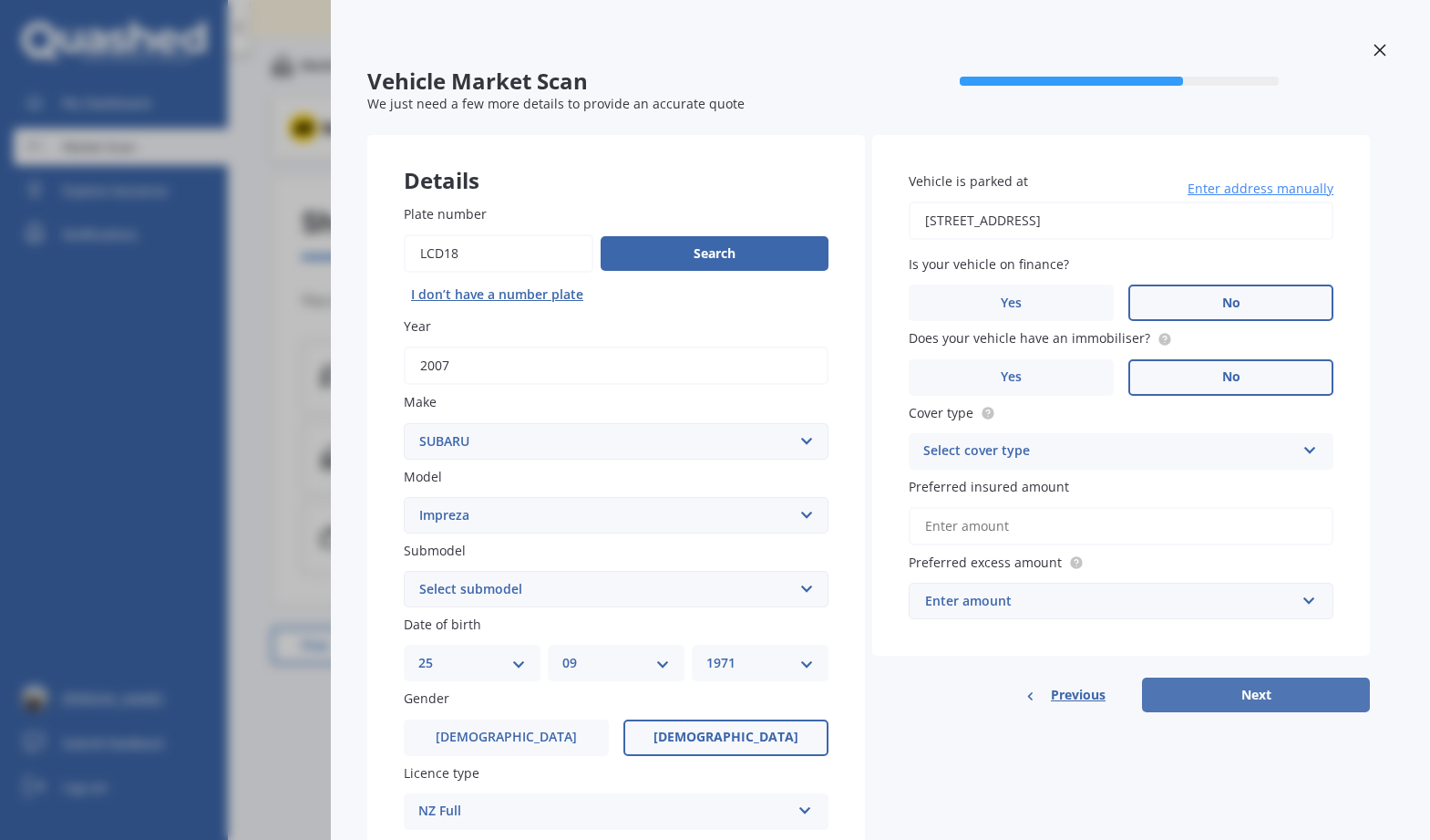
click at [1225, 697] on button "Next" at bounding box center [1255, 693] width 228 height 34
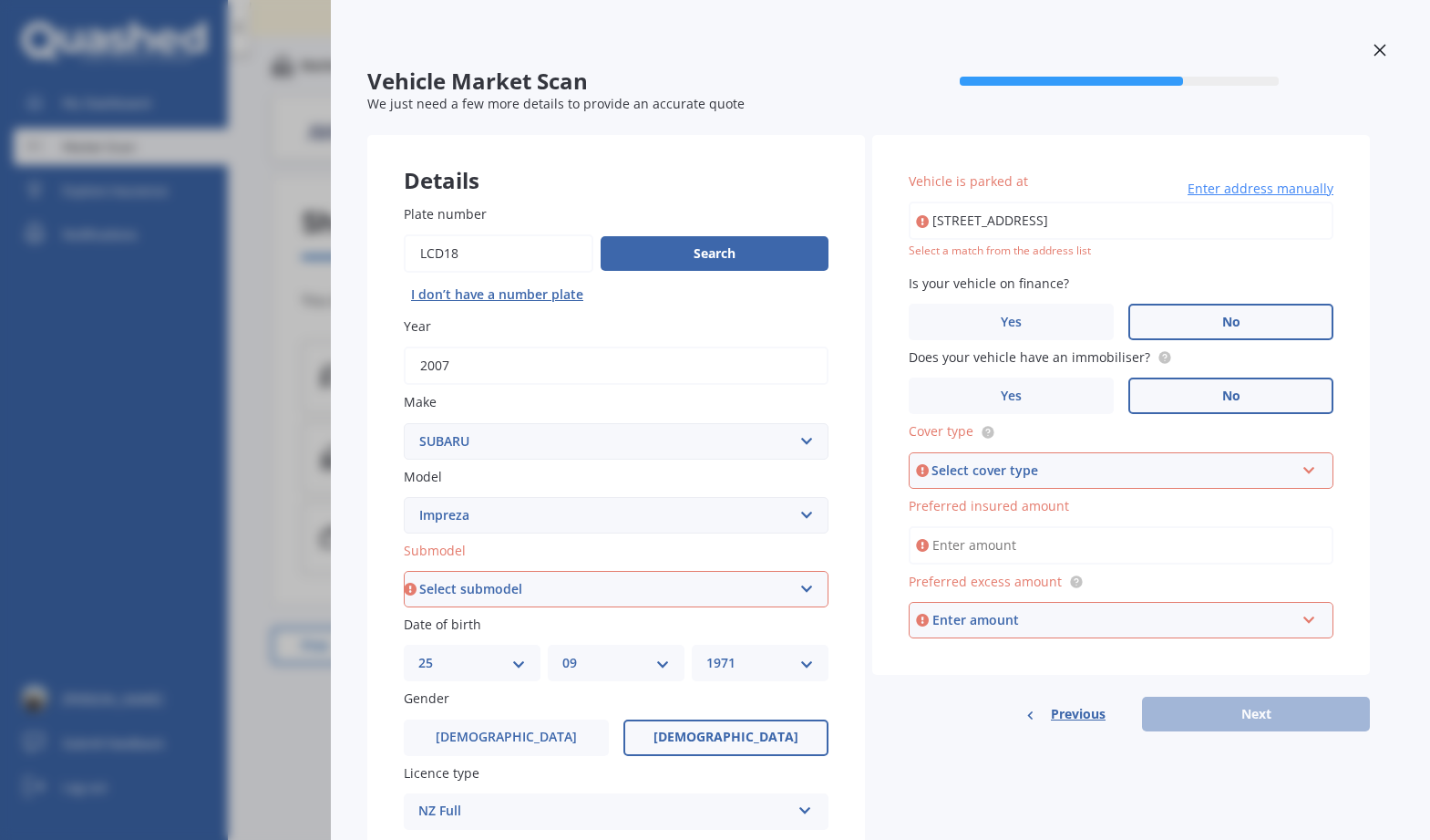
click at [981, 473] on div "Select cover type" at bounding box center [1113, 470] width 362 height 21
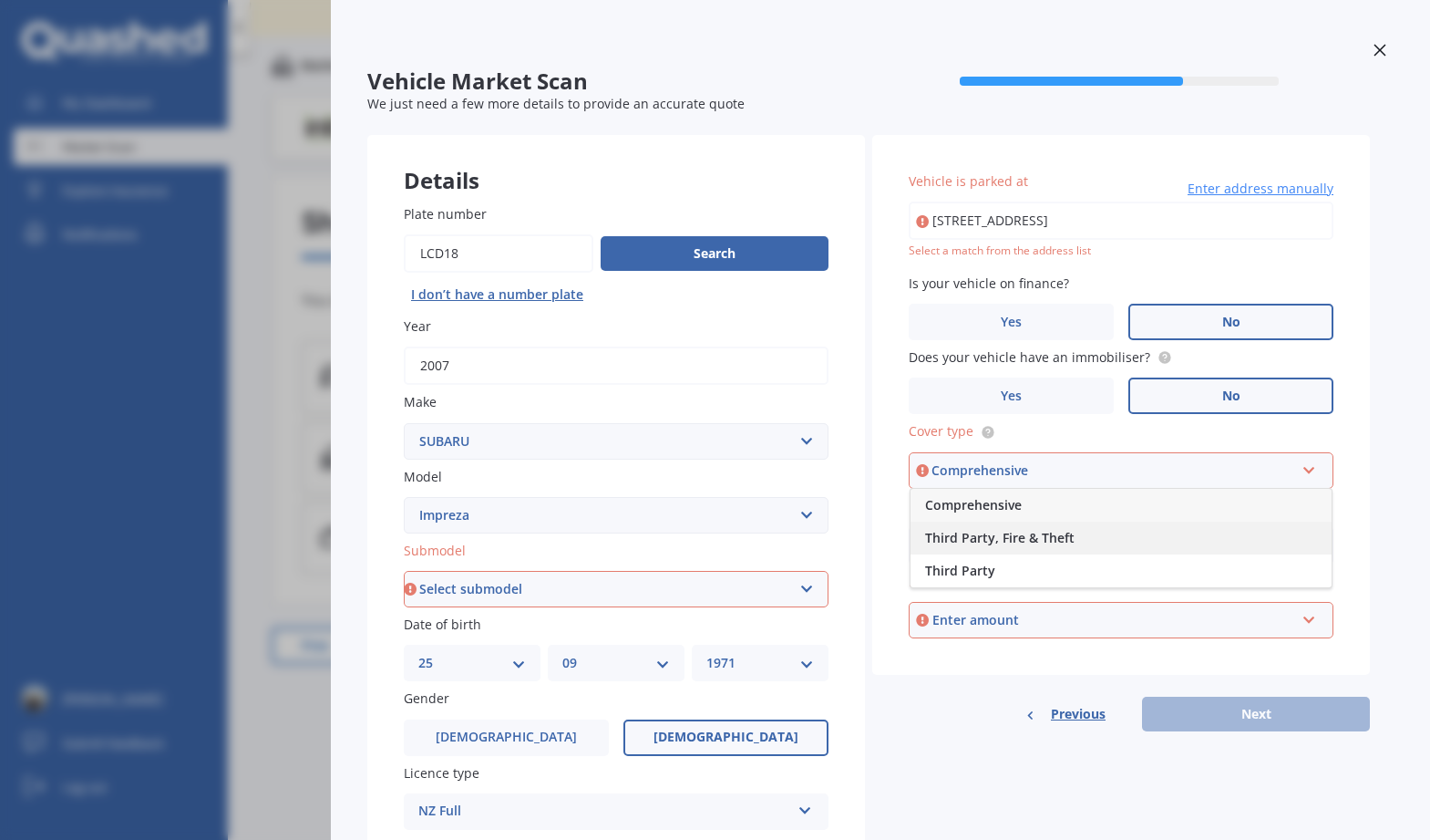
click at [968, 537] on span "Third Party, Fire & Theft" at bounding box center [999, 537] width 149 height 18
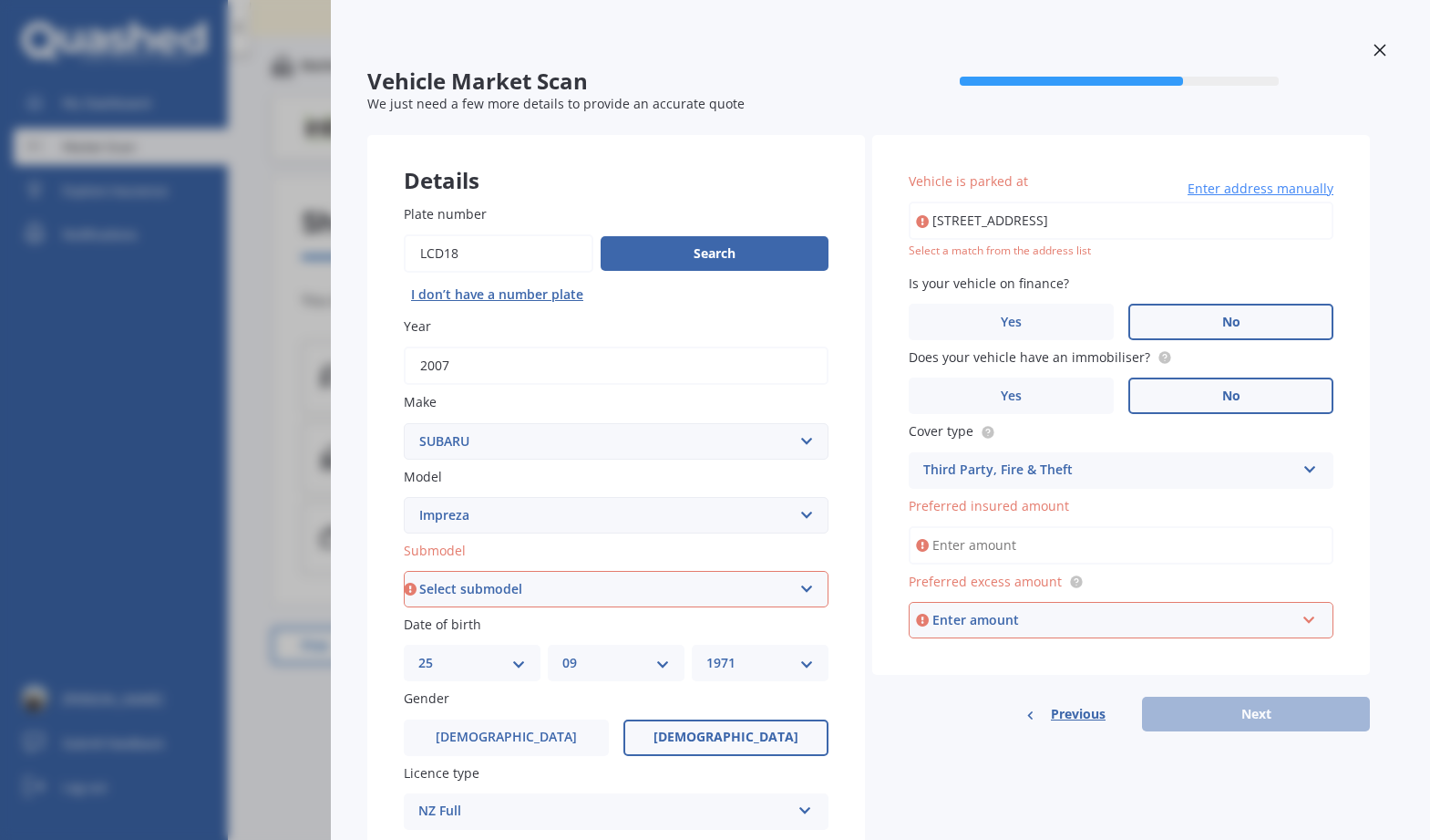
click at [956, 552] on input "Preferred insured amount" at bounding box center [1121, 545] width 425 height 38
type input "$5,000"
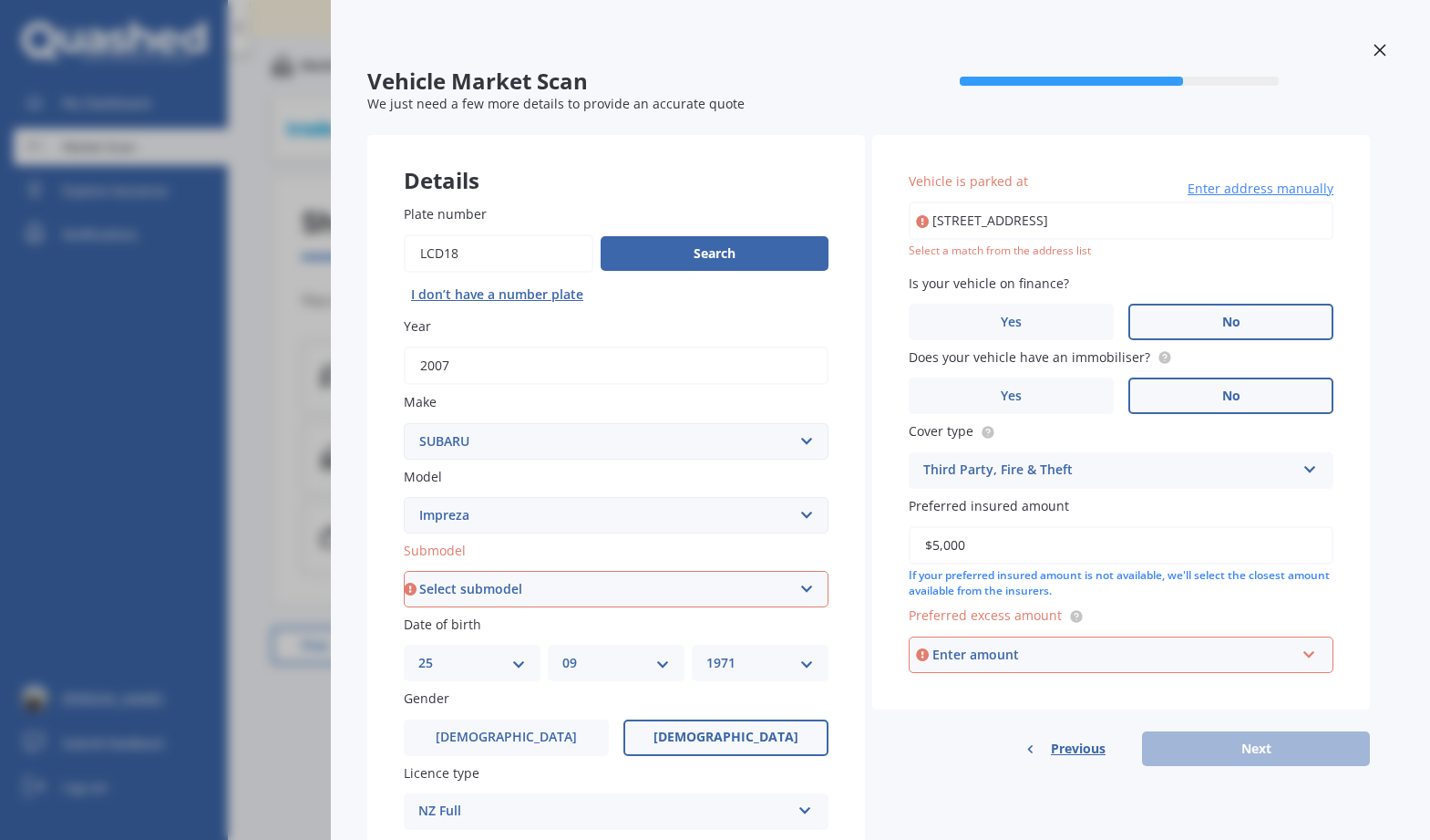
click at [975, 658] on div "Enter amount" at bounding box center [1114, 654] width 362 height 21
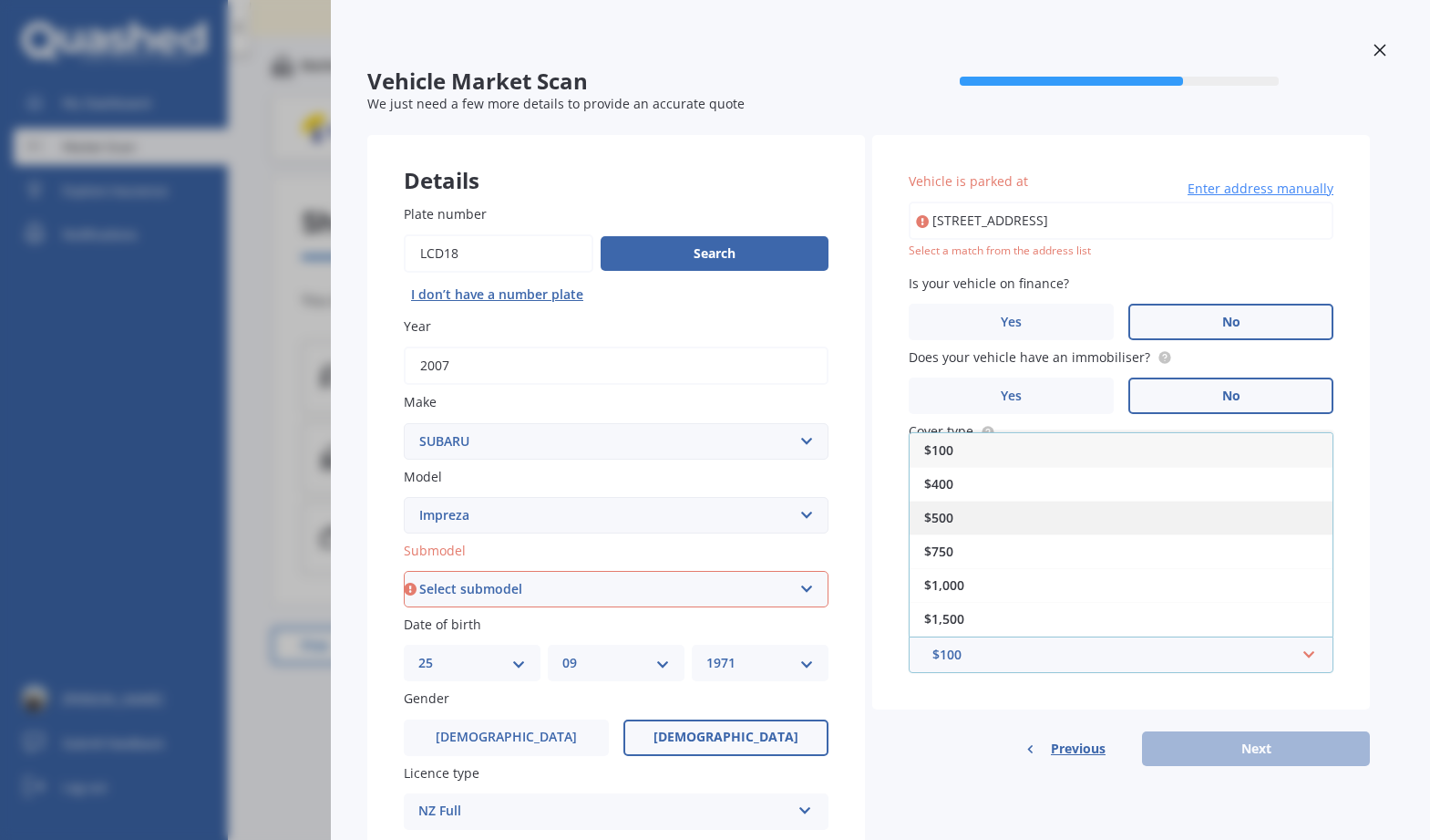
click at [953, 527] on div "$500" at bounding box center [1120, 517] width 423 height 34
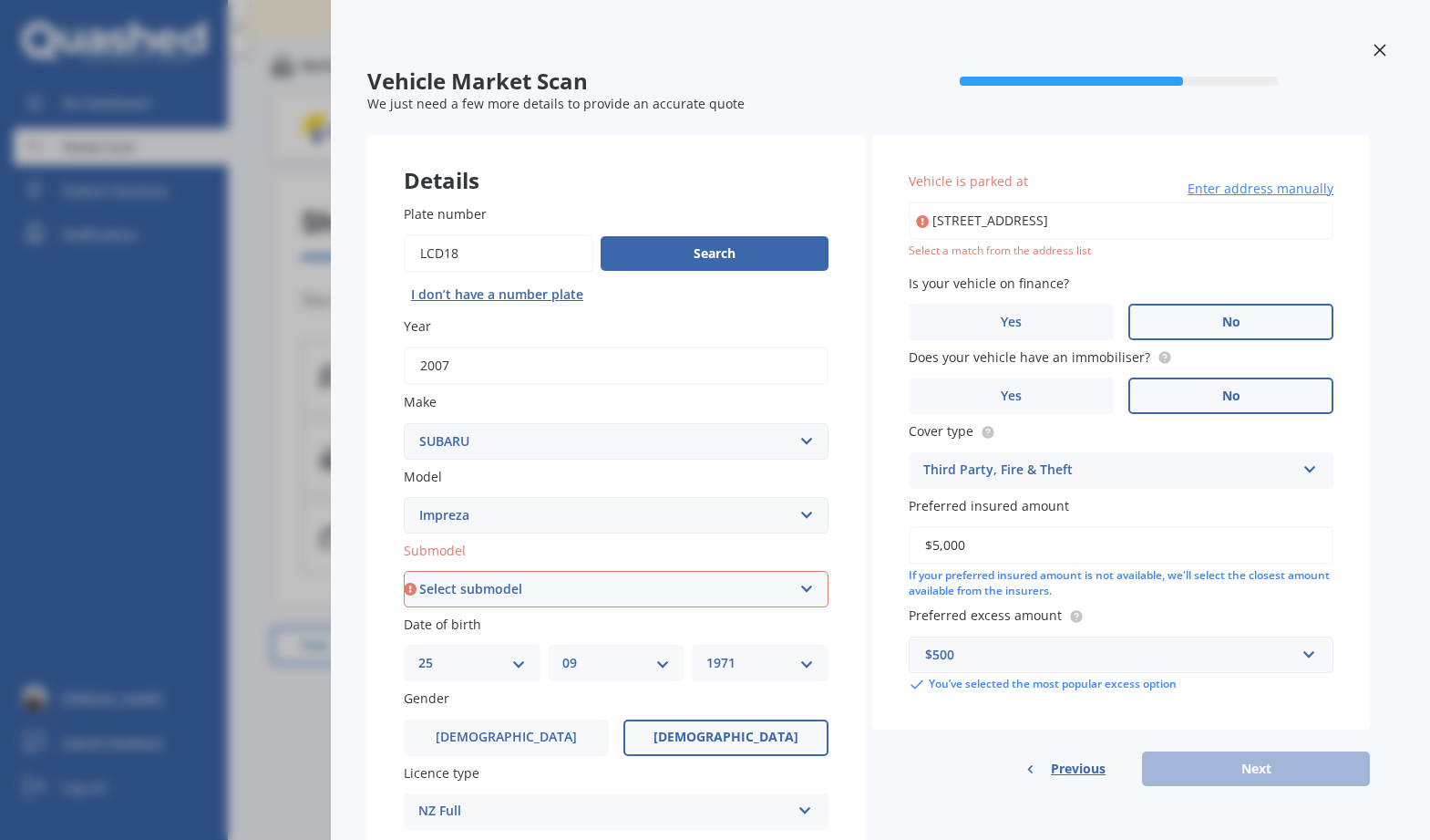
click at [1019, 226] on input "[STREET_ADDRESS]" at bounding box center [1121, 220] width 425 height 38
type input "[STREET_ADDRESS]"
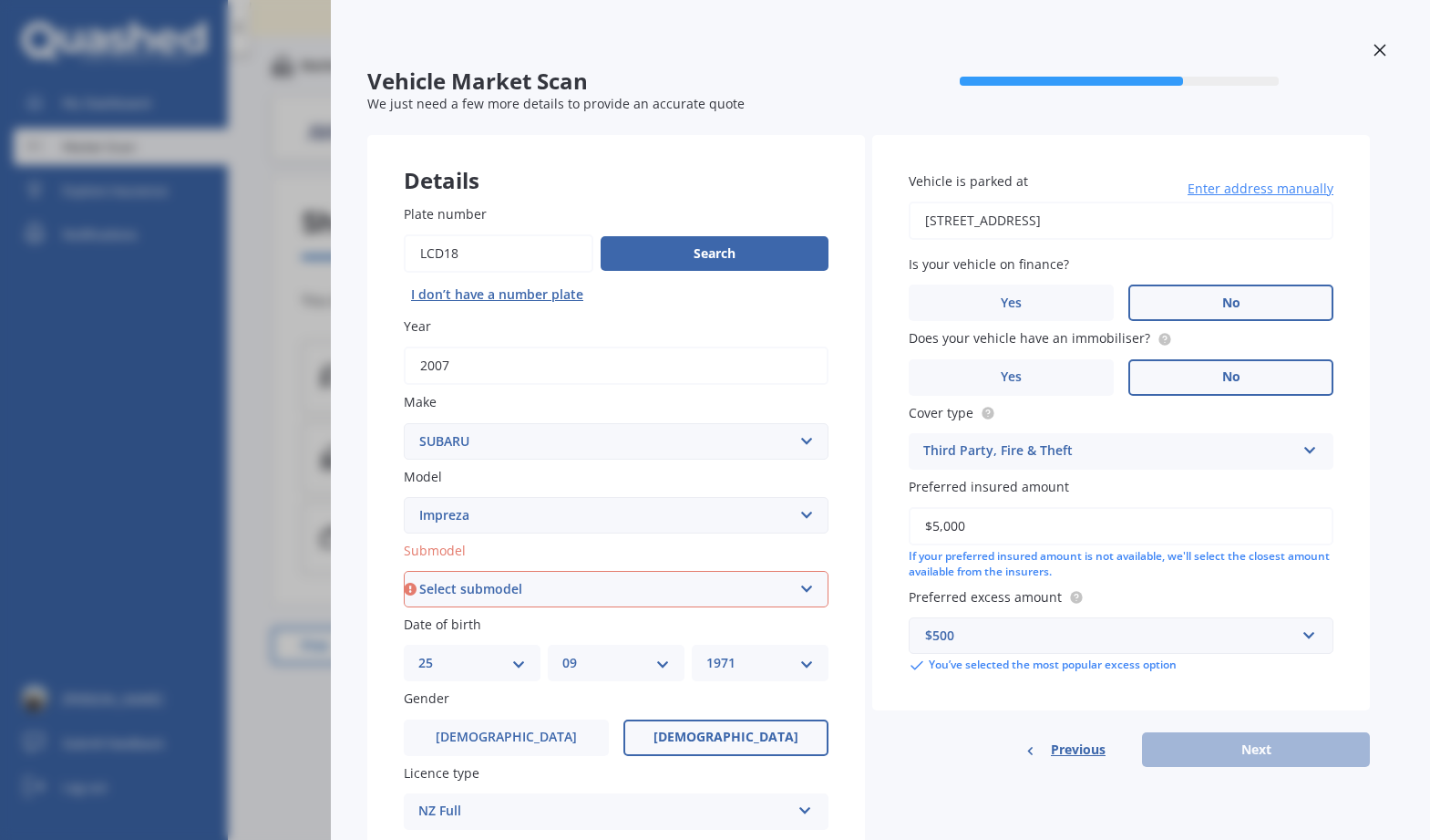
click at [1218, 765] on div "Previous Next" at bounding box center [1121, 748] width 498 height 34
click at [1201, 740] on div "Previous Next" at bounding box center [1121, 748] width 498 height 34
click at [696, 595] on select "Select submodel (All other turbo) 2.0i 2.0i Luxury 2.0i S Edition 2.0R 2.0R Spo…" at bounding box center [615, 588] width 425 height 36
select select "2WD NON-TURBO"
click at [403, 572] on select "Select submodel (All other turbo) 2.0i 2.0i Luxury 2.0i S Edition 2.0R 2.0R Spo…" at bounding box center [615, 588] width 425 height 36
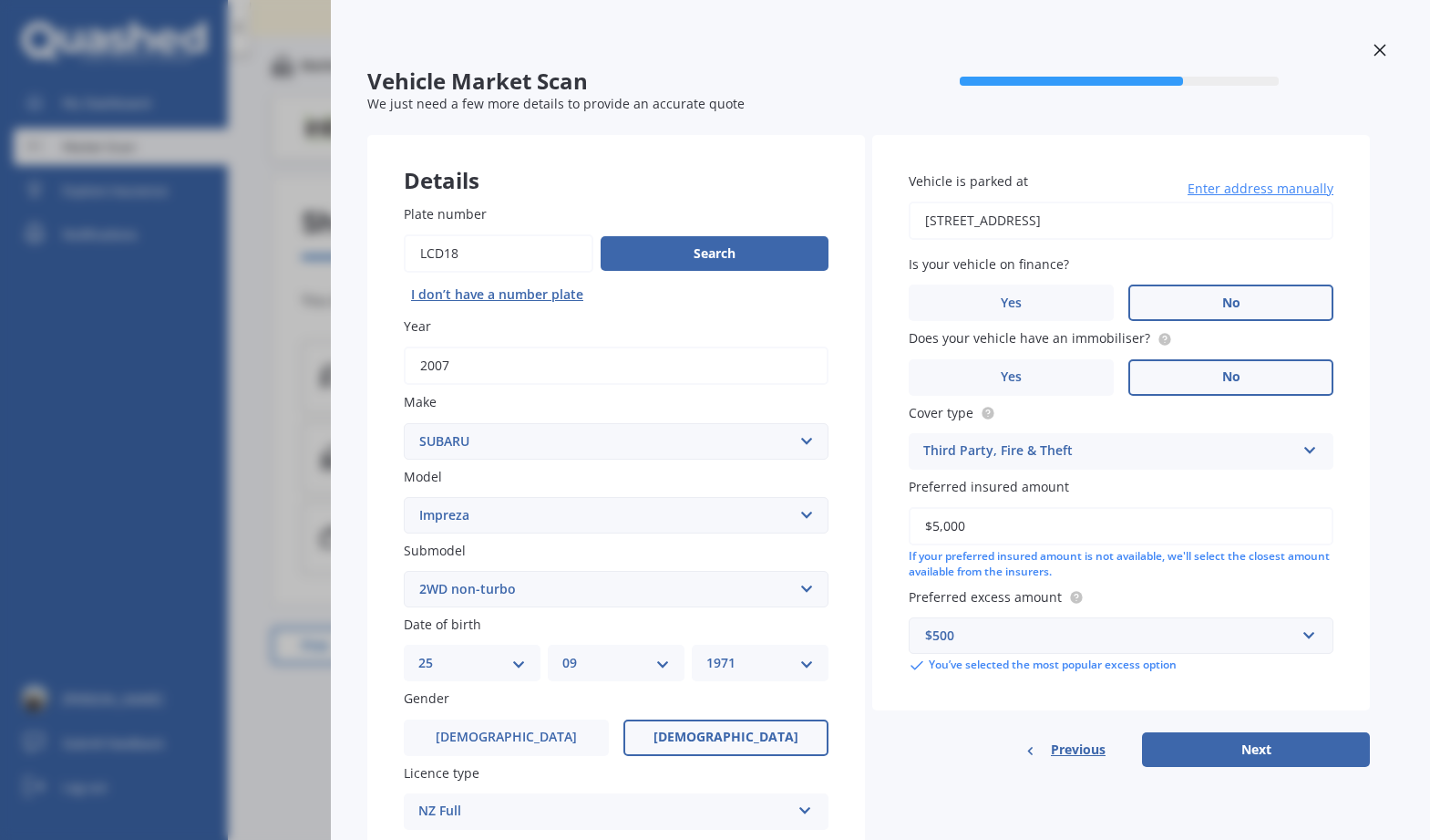
click at [1136, 745] on div "Previous Next" at bounding box center [1121, 748] width 498 height 34
click at [1180, 751] on button "Next" at bounding box center [1255, 748] width 228 height 34
select select "25"
select select "09"
select select "1971"
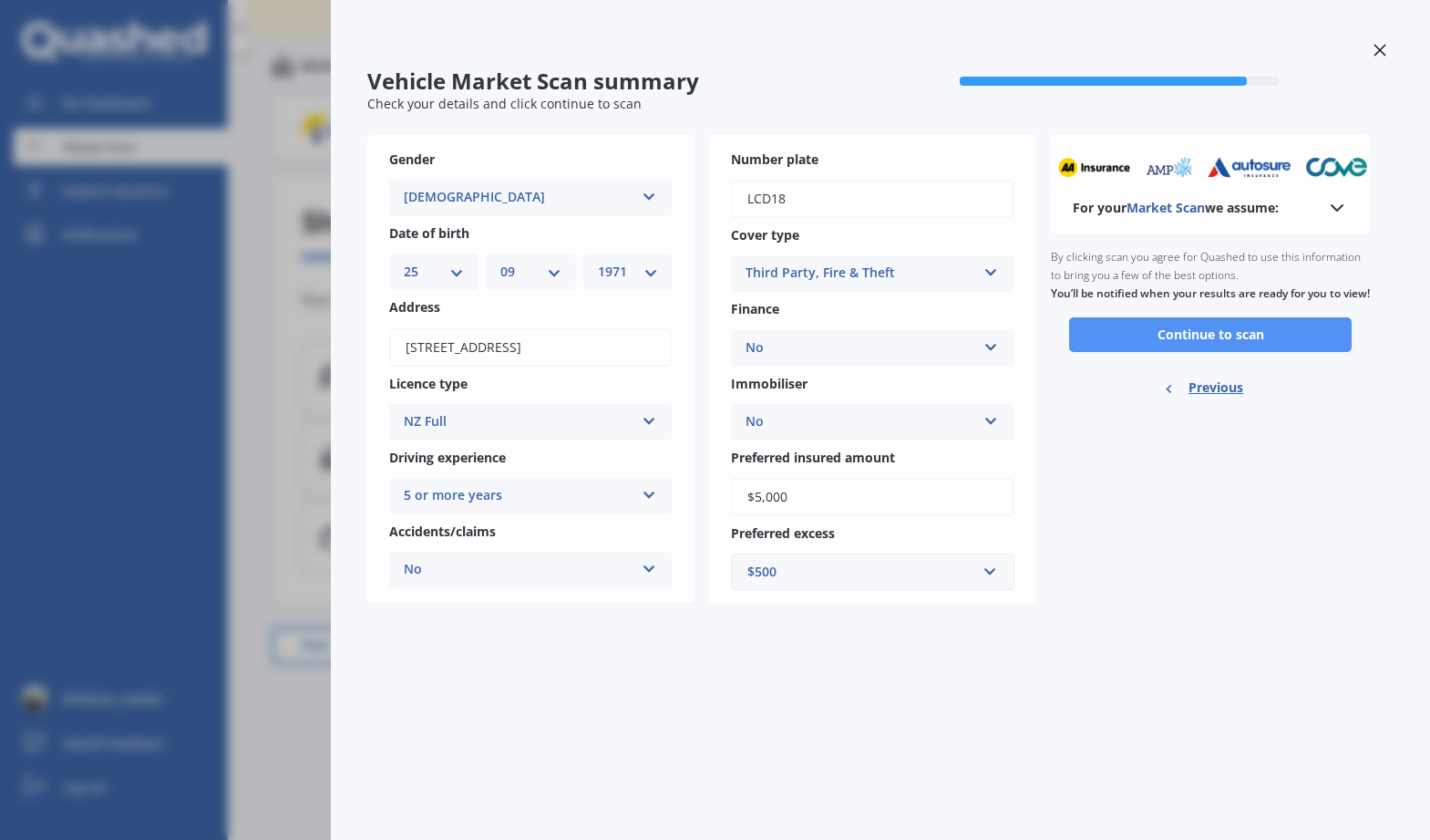
click at [1166, 352] on button "Continue to scan" at bounding box center [1210, 334] width 282 height 34
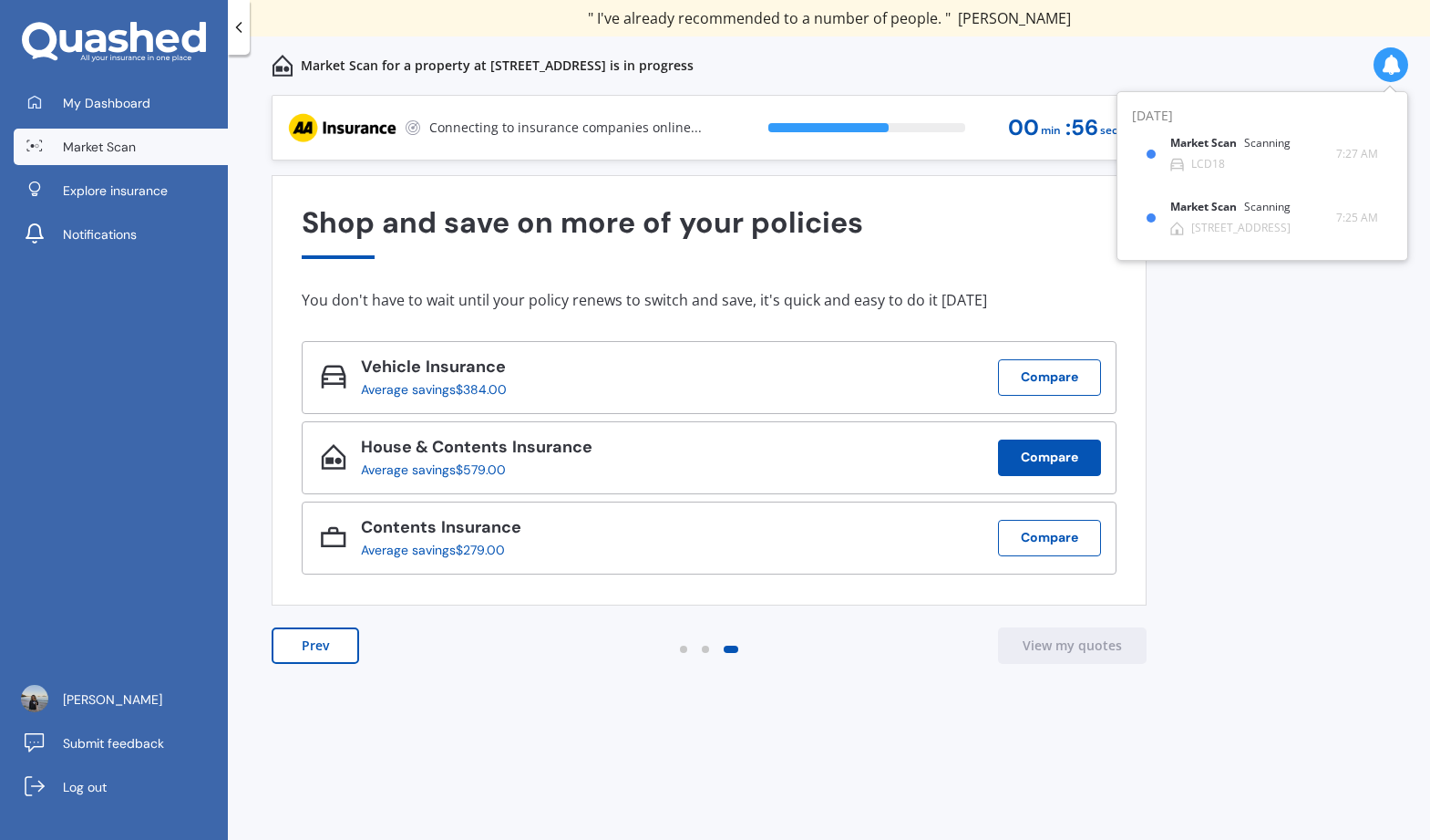
click at [1060, 449] on button "Compare" at bounding box center [1049, 457] width 103 height 36
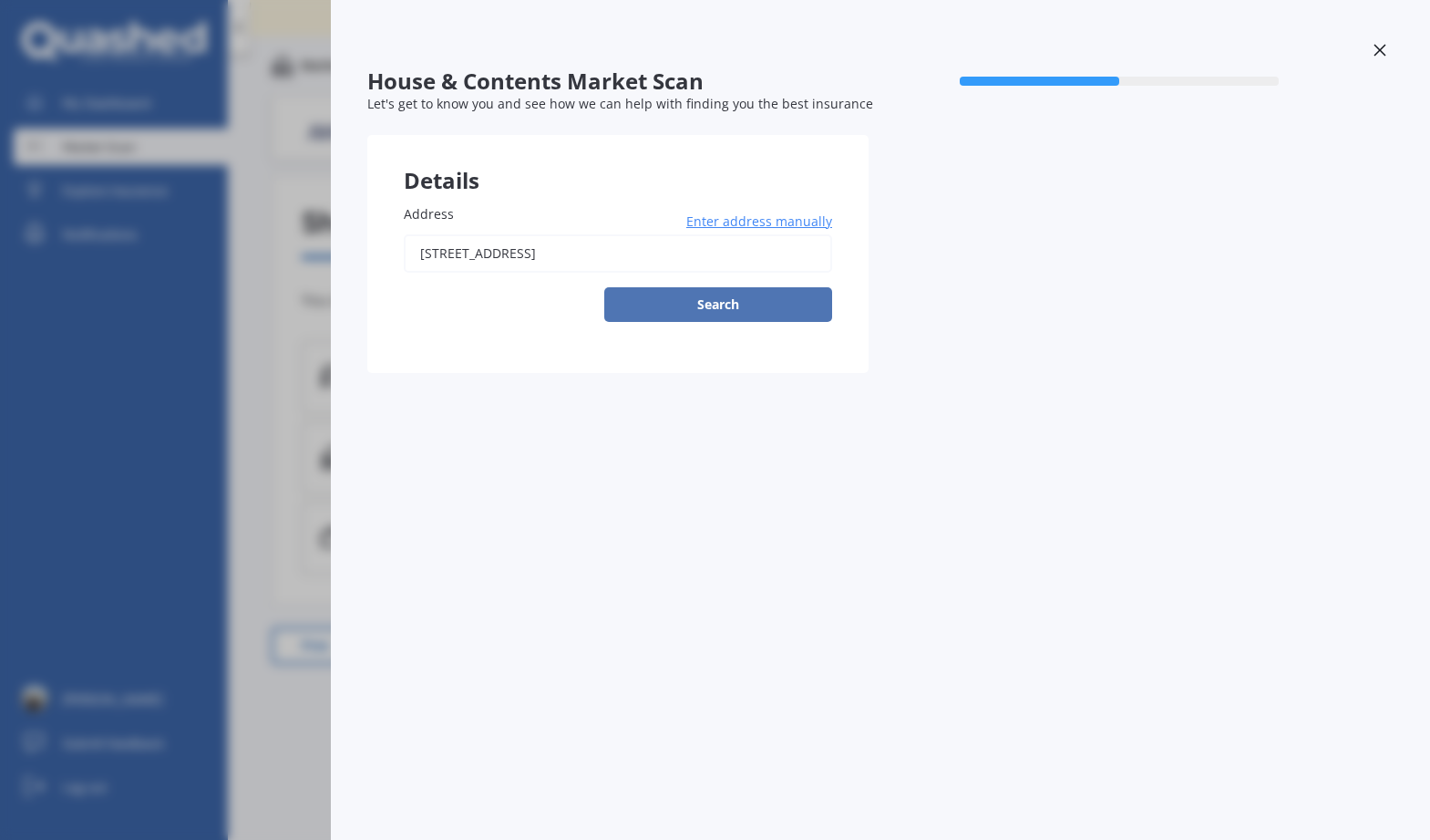
click at [720, 307] on button "Search" at bounding box center [718, 304] width 228 height 34
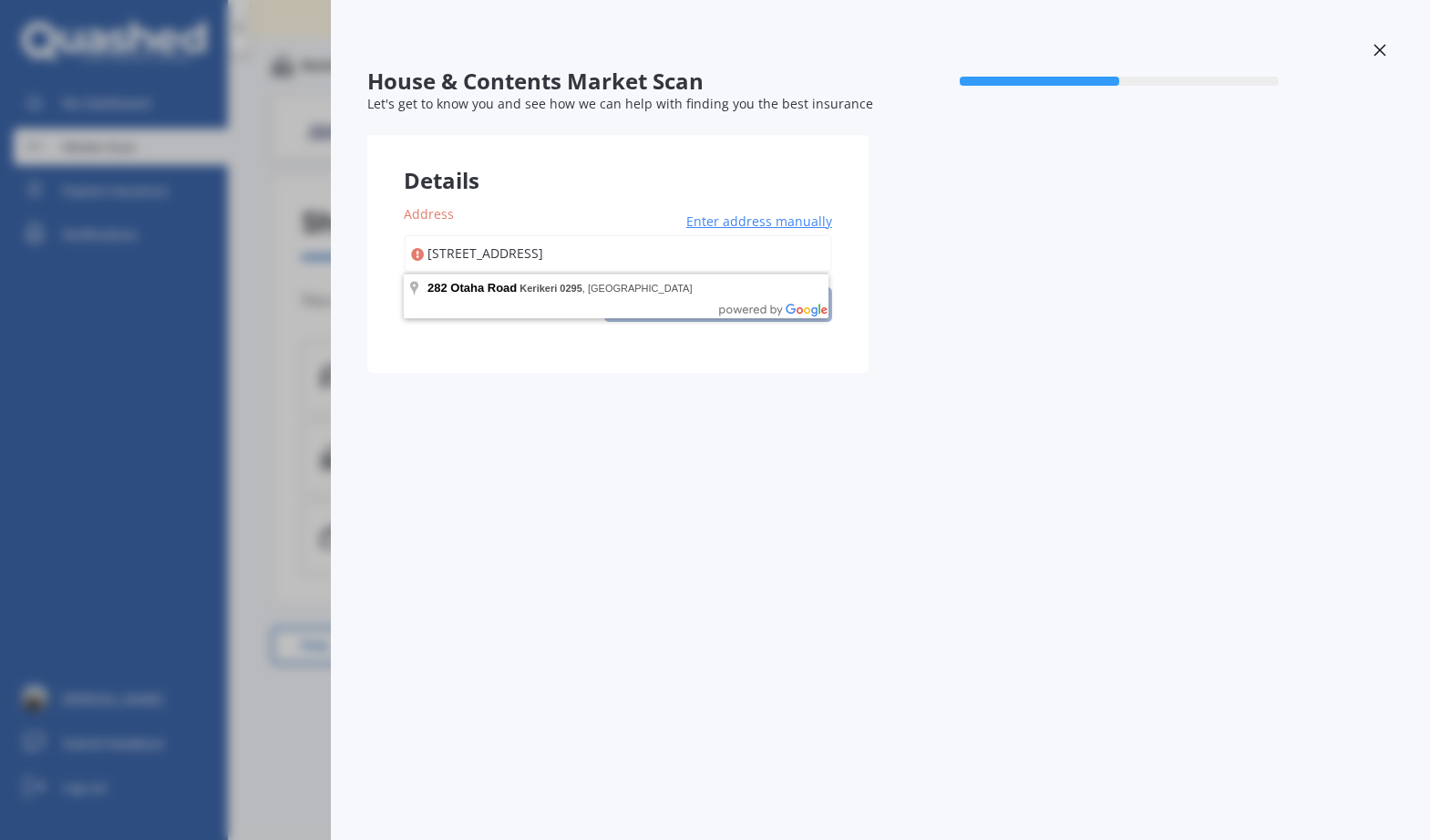
click at [543, 251] on input "[STREET_ADDRESS]" at bounding box center [617, 253] width 429 height 38
type input "[STREET_ADDRESS]"
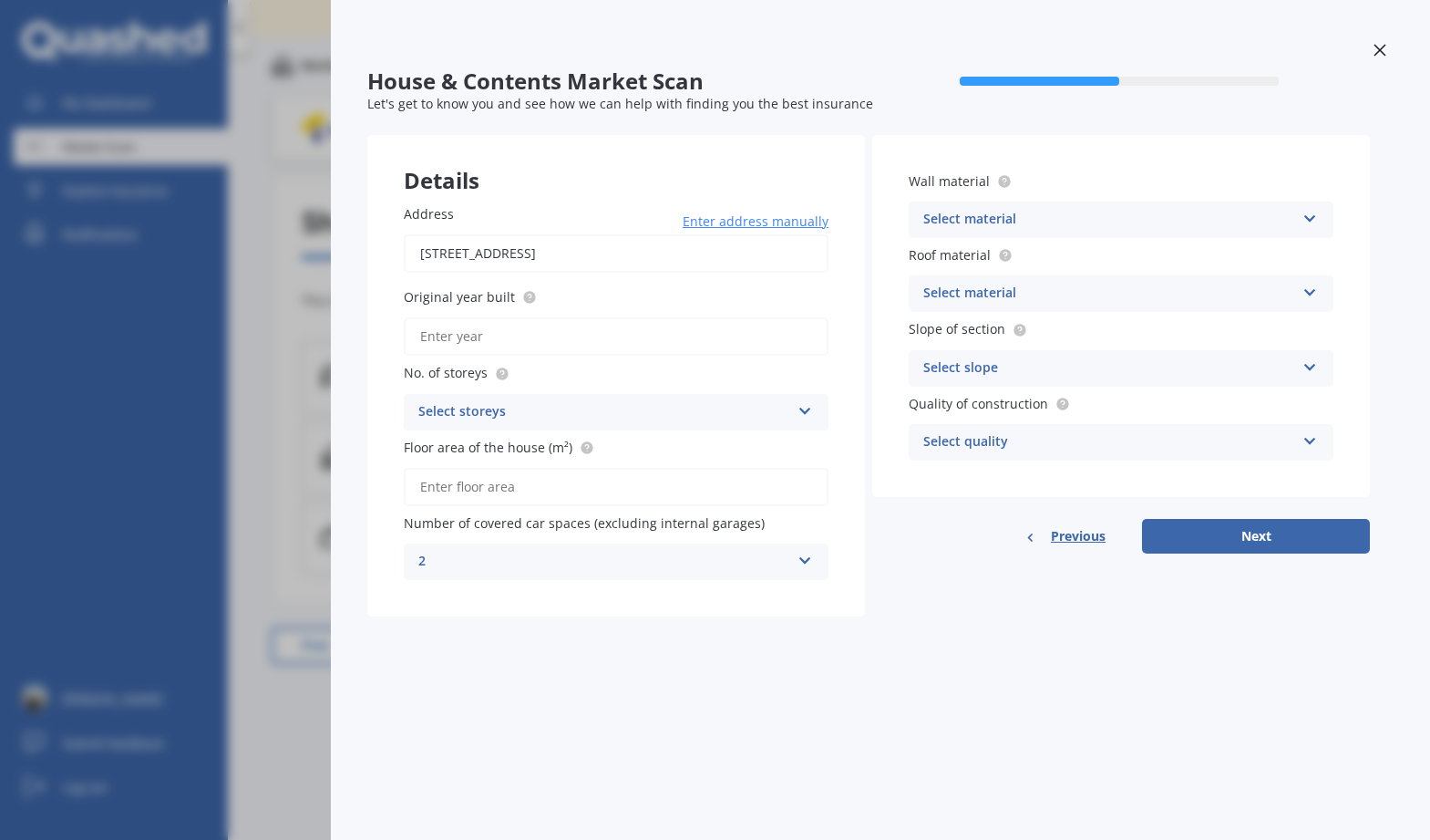
click at [118, 350] on div "House & Contents Market Scan 50 % Let's get to know you and see how we can help…" at bounding box center [715, 420] width 1430 height 840
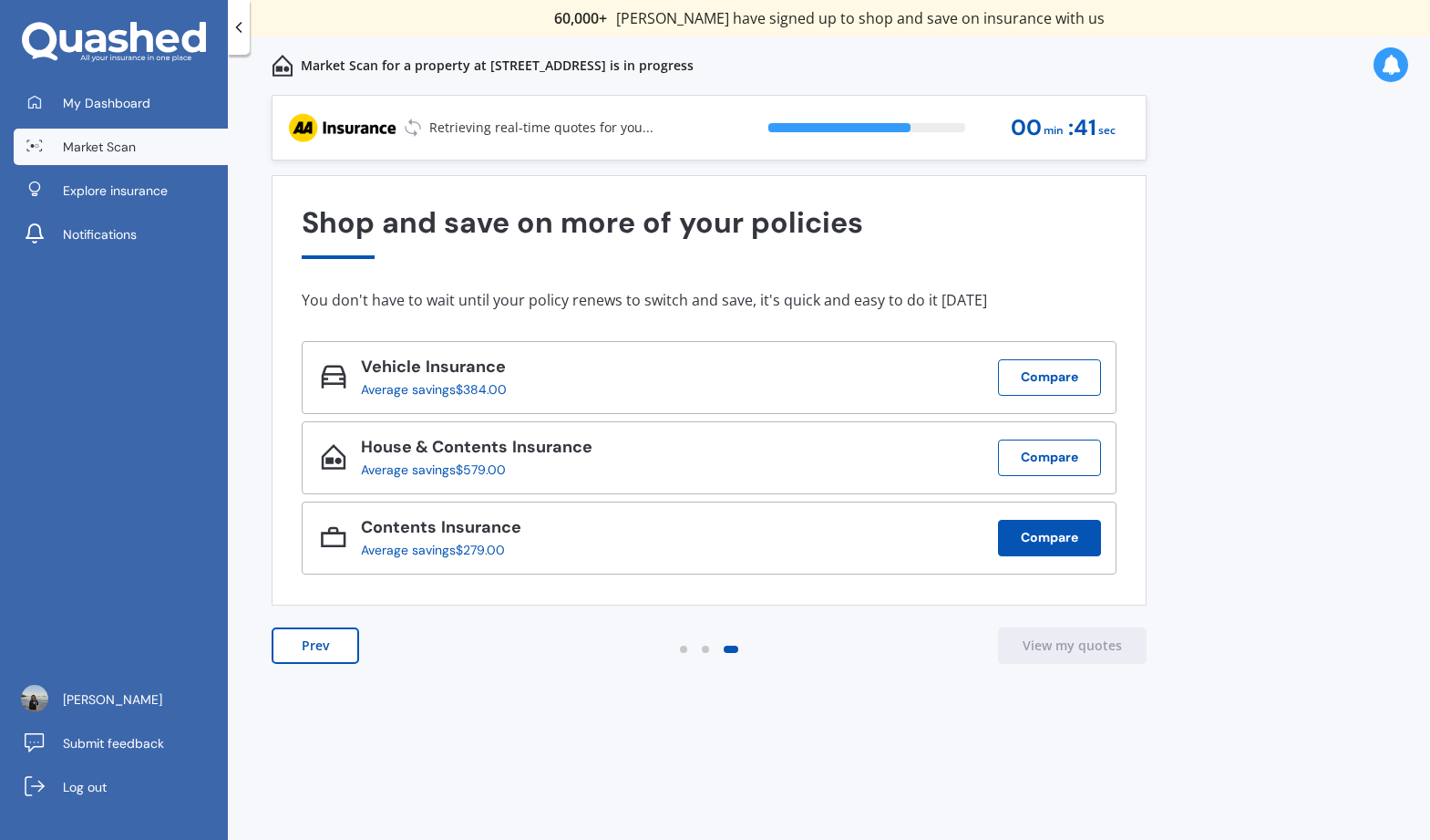
click at [1042, 534] on button "Compare" at bounding box center [1049, 537] width 103 height 36
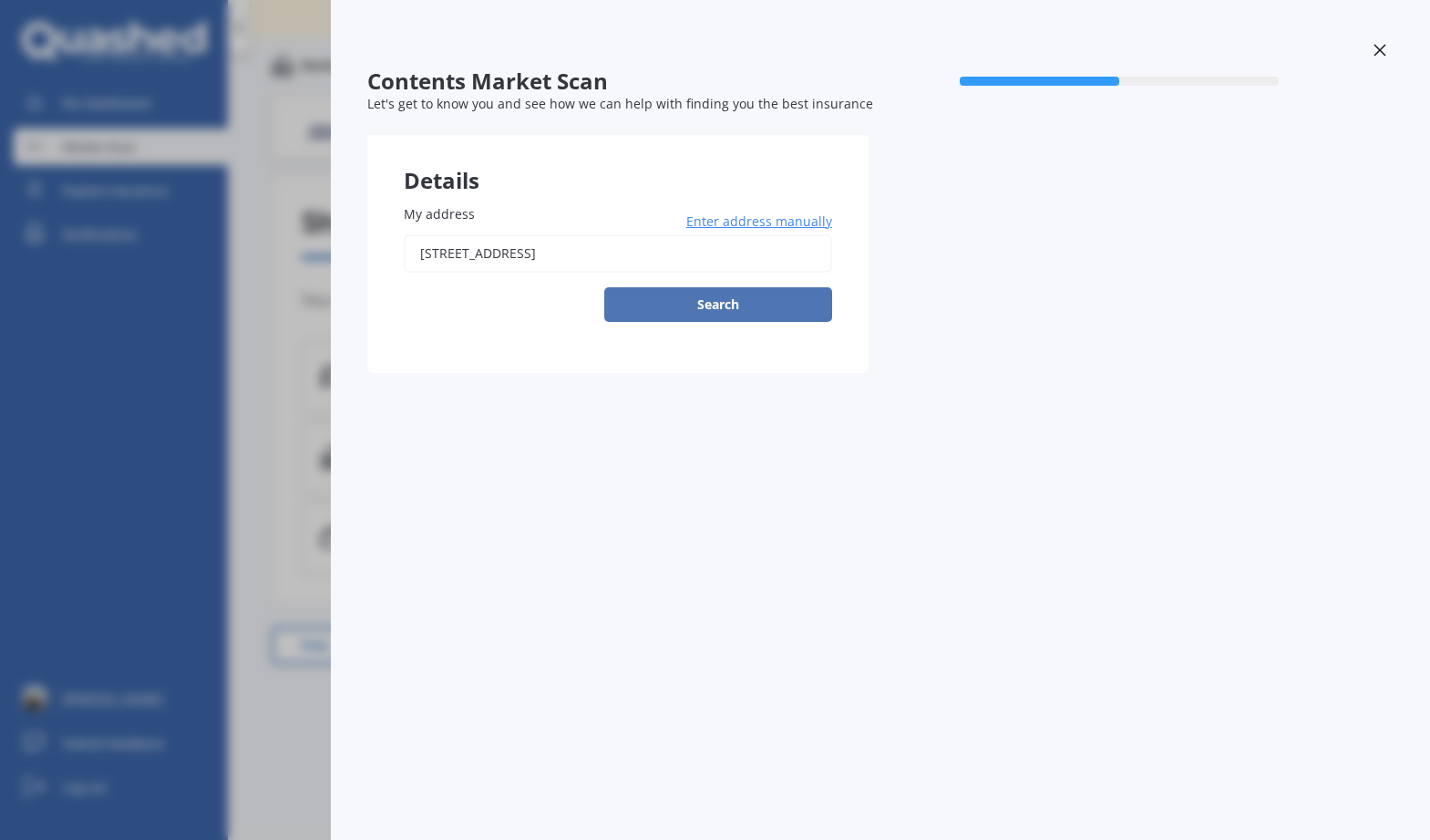
click at [738, 307] on button "Search" at bounding box center [718, 304] width 228 height 34
click at [718, 270] on input "[STREET_ADDRESS]" at bounding box center [617, 253] width 429 height 38
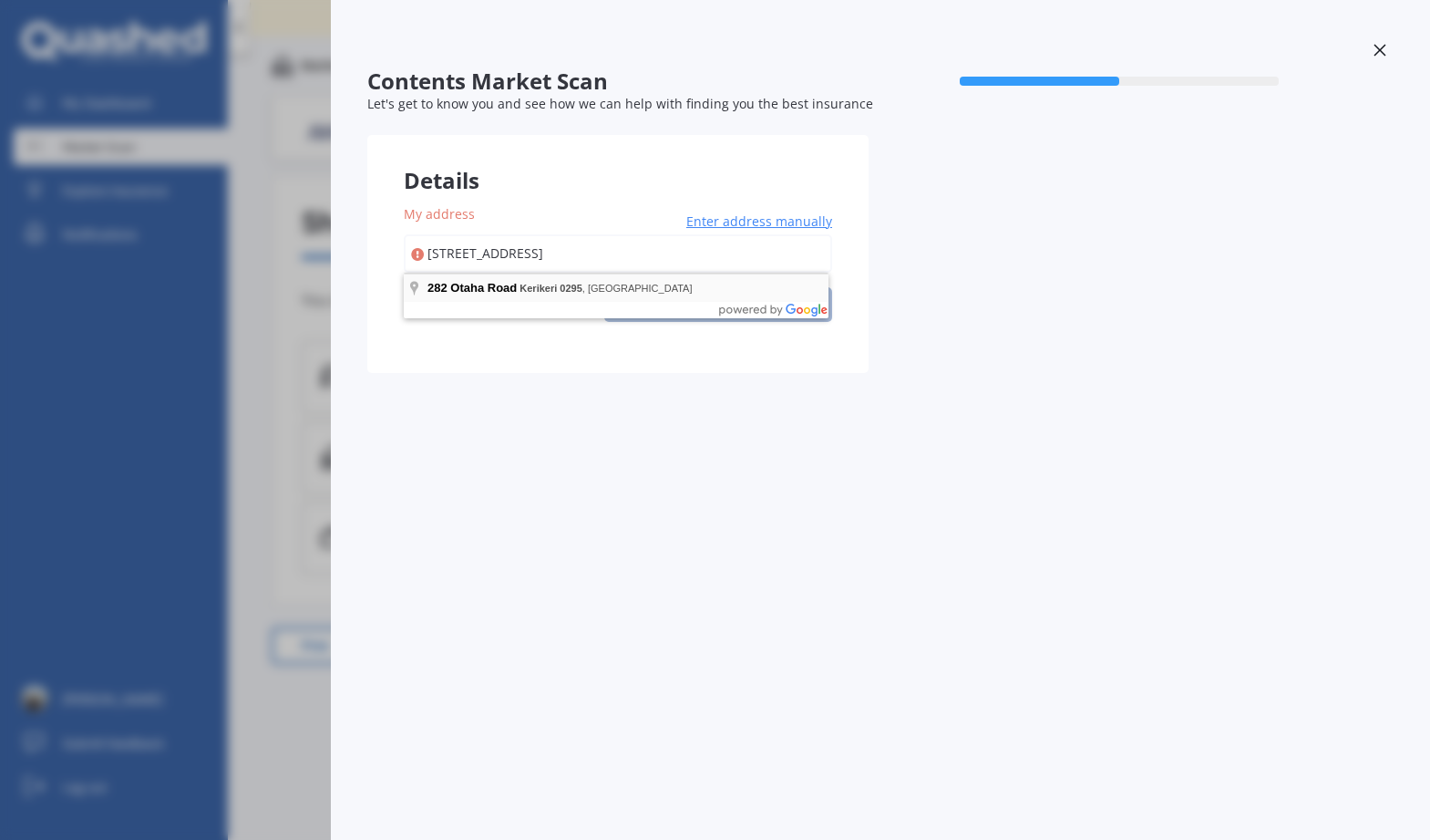
type input "[STREET_ADDRESS]"
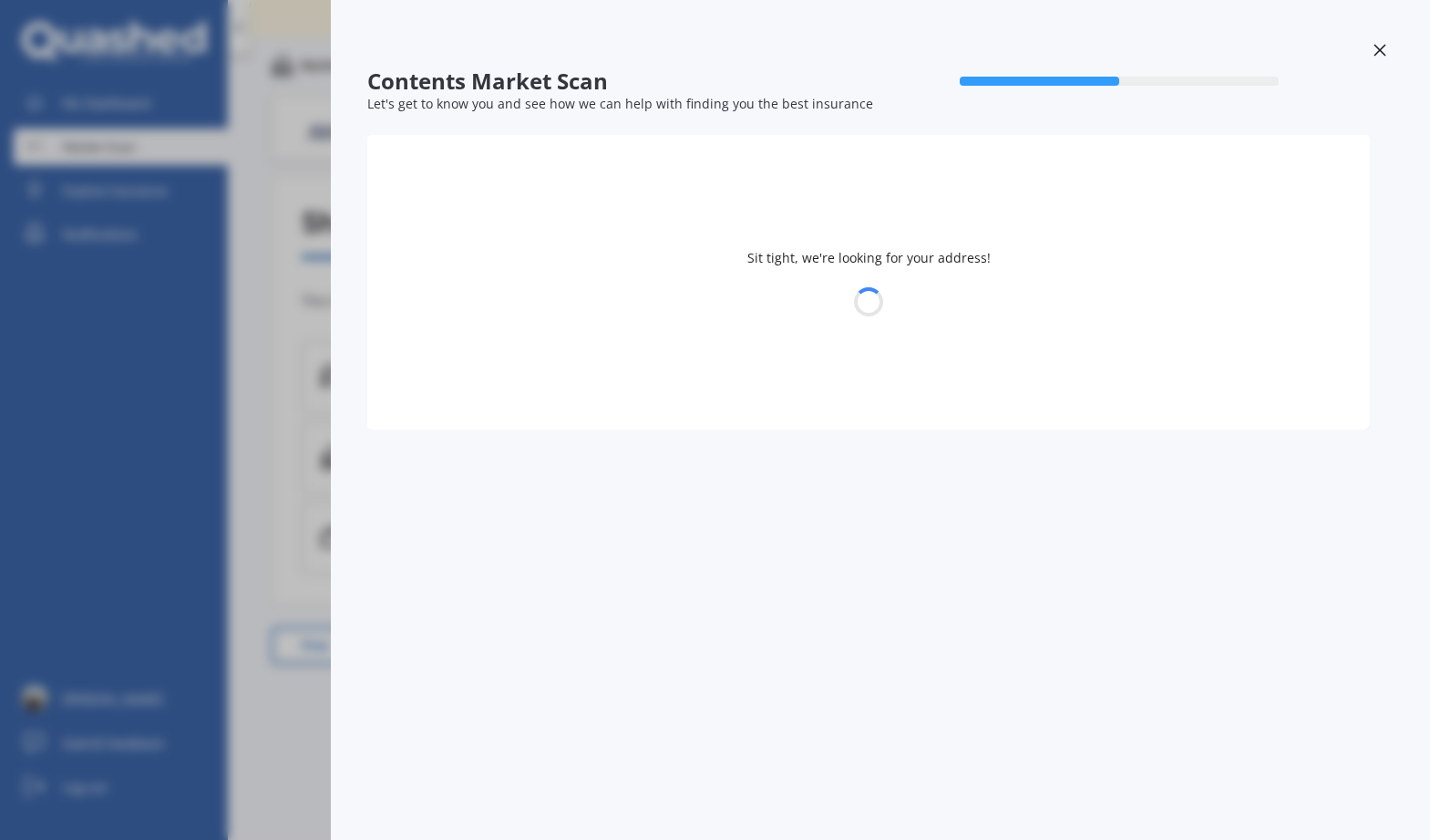
select select "25"
select select "09"
select select "1971"
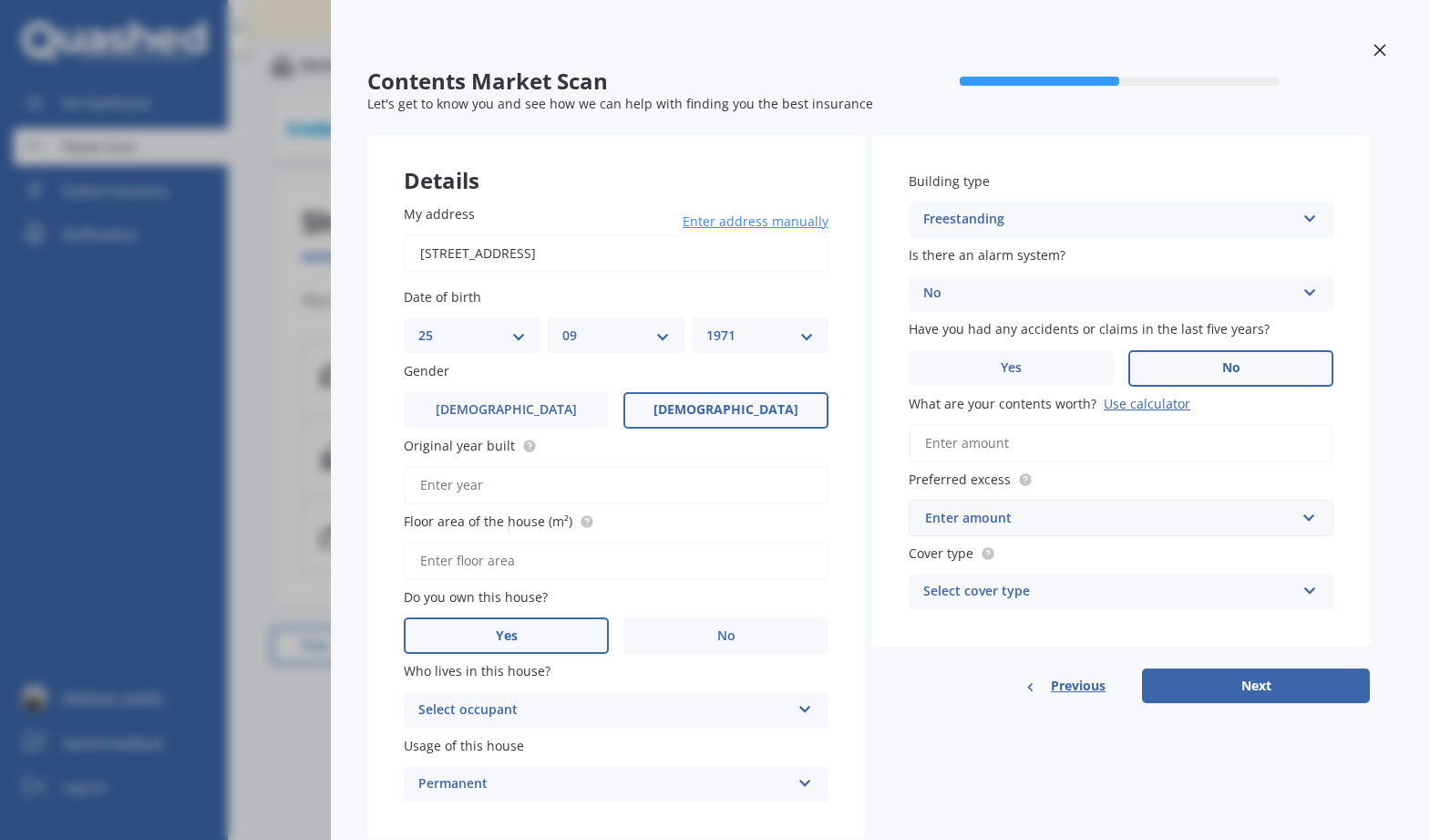
click at [120, 310] on div "Contents Market Scan 50 % Let's get to know you and see how we can help with fi…" at bounding box center [715, 420] width 1430 height 840
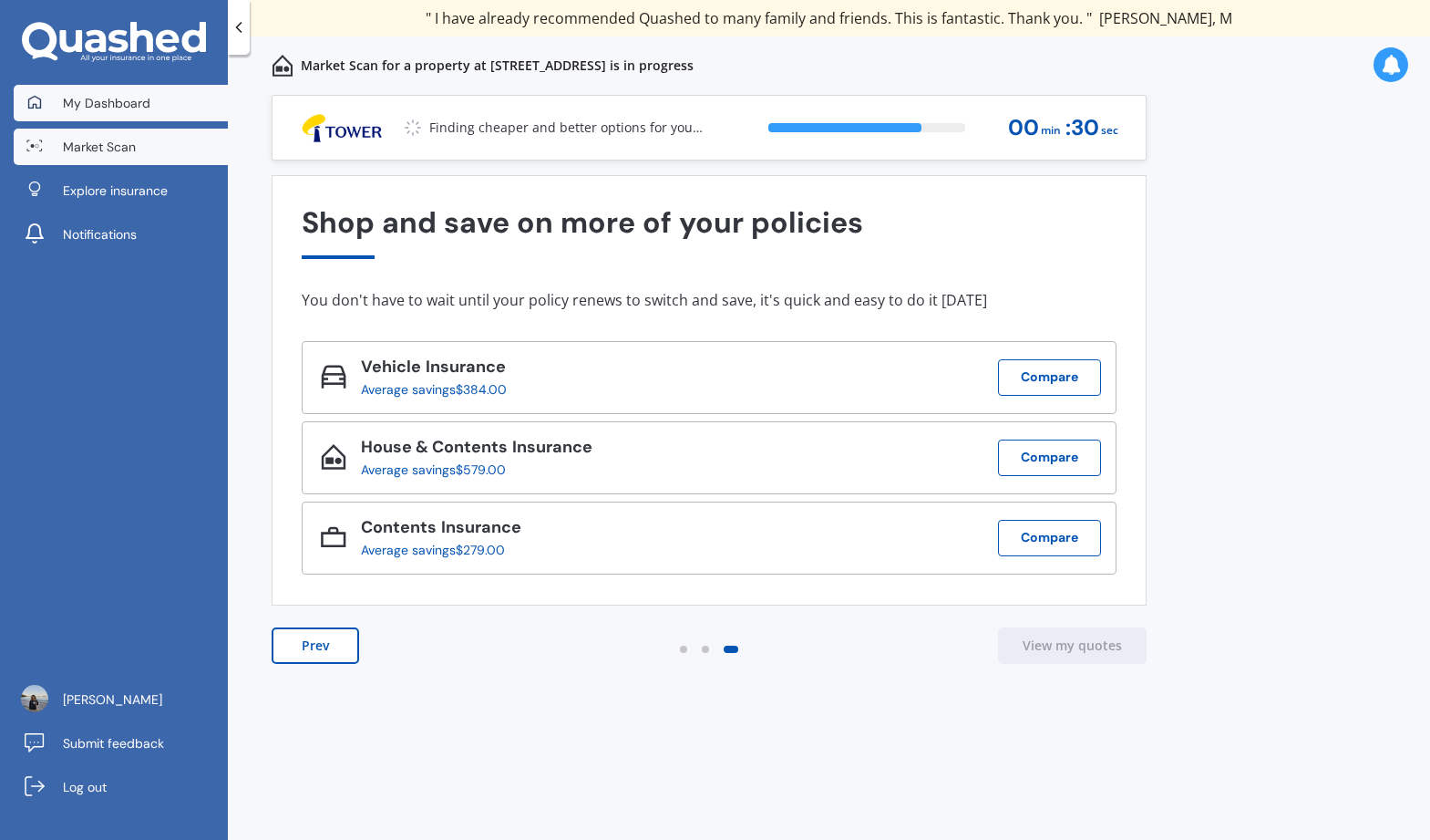
click at [110, 106] on span "My Dashboard" at bounding box center [106, 103] width 88 height 19
